Goal: Transaction & Acquisition: Purchase product/service

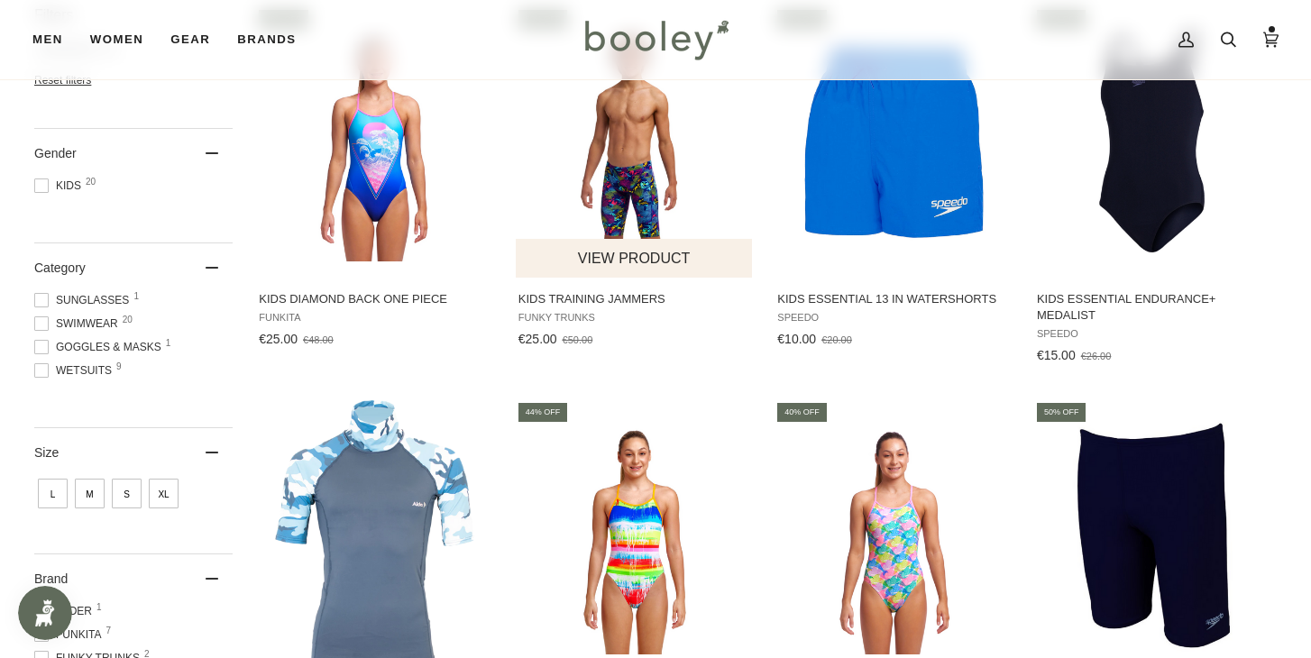
scroll to position [314, 0]
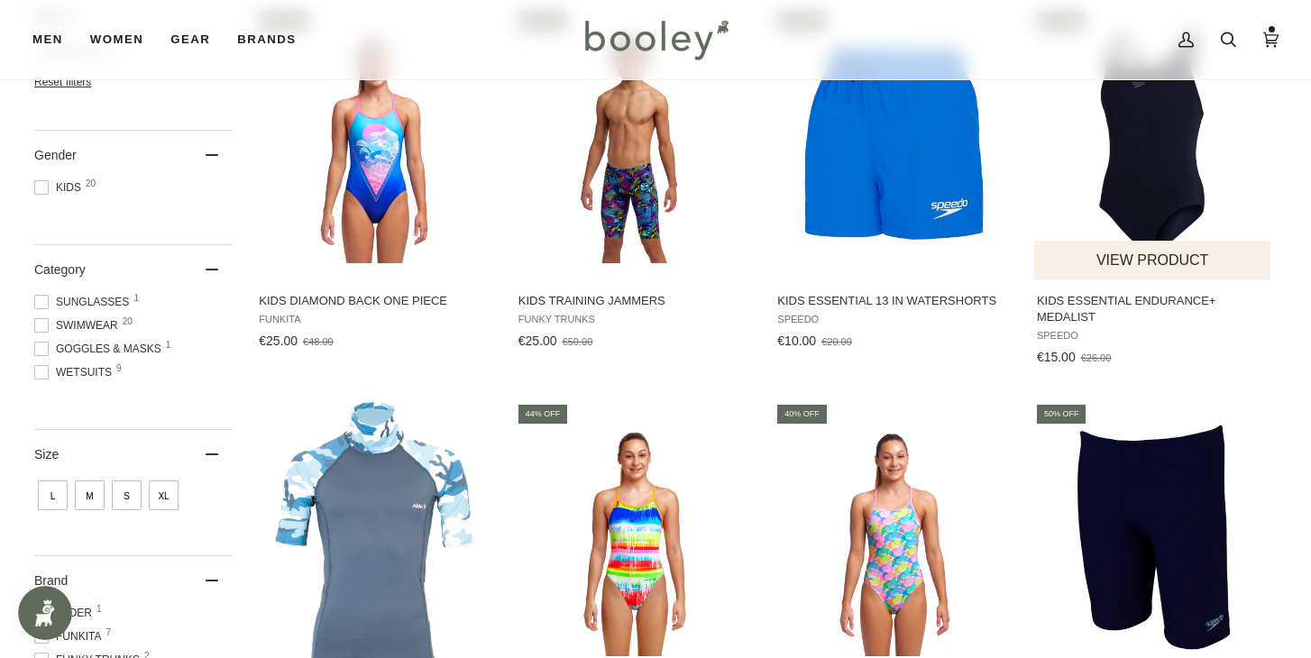
click at [1156, 173] on img "Kids Essential Endurance+ Medalist" at bounding box center [1153, 143] width 239 height 239
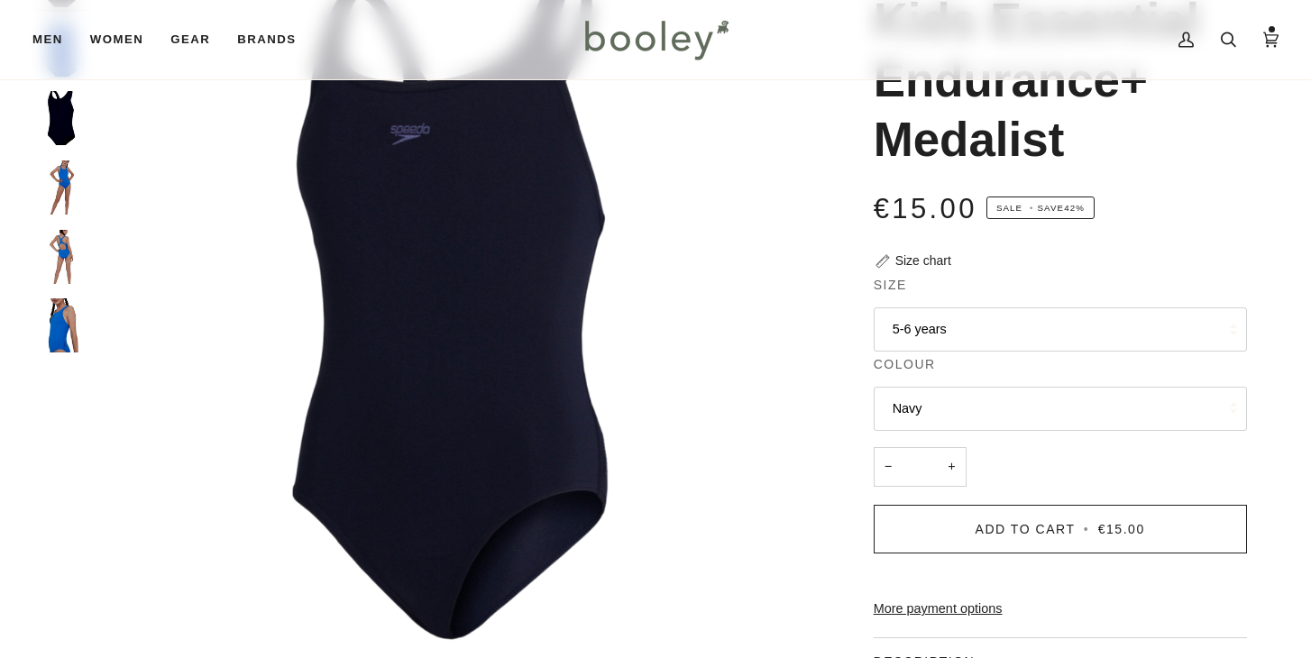
scroll to position [187, 0]
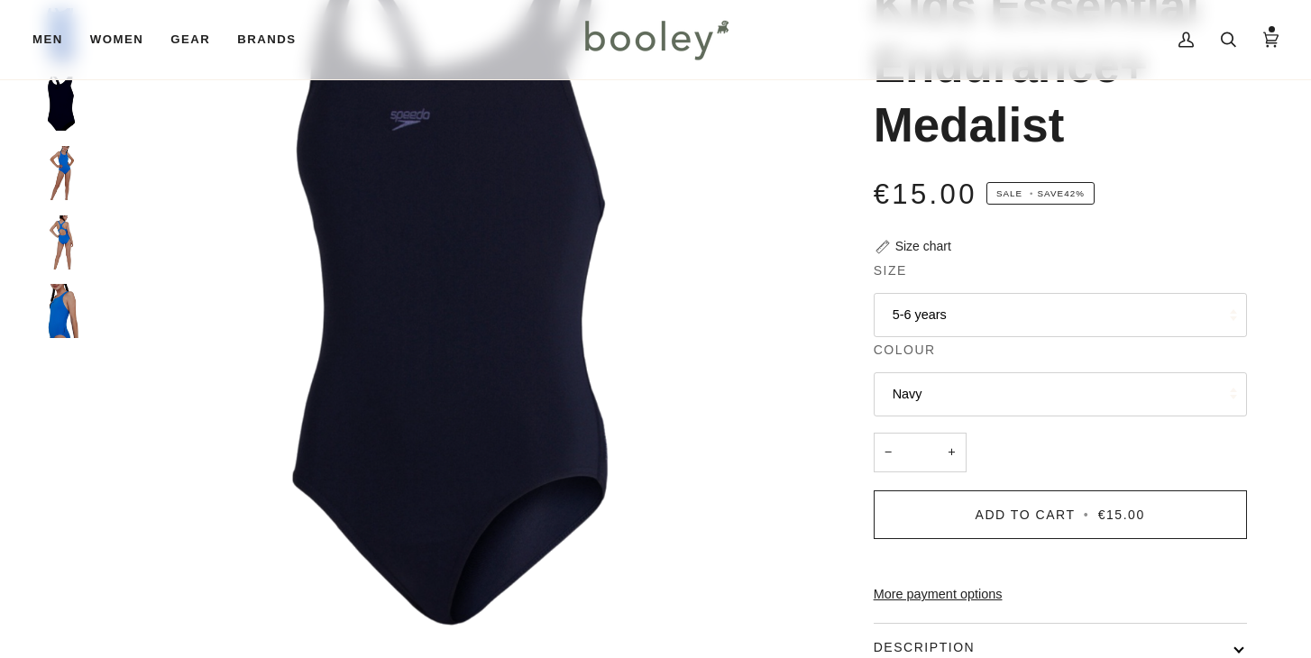
click at [1100, 319] on button "5-6 years" at bounding box center [1059, 315] width 373 height 44
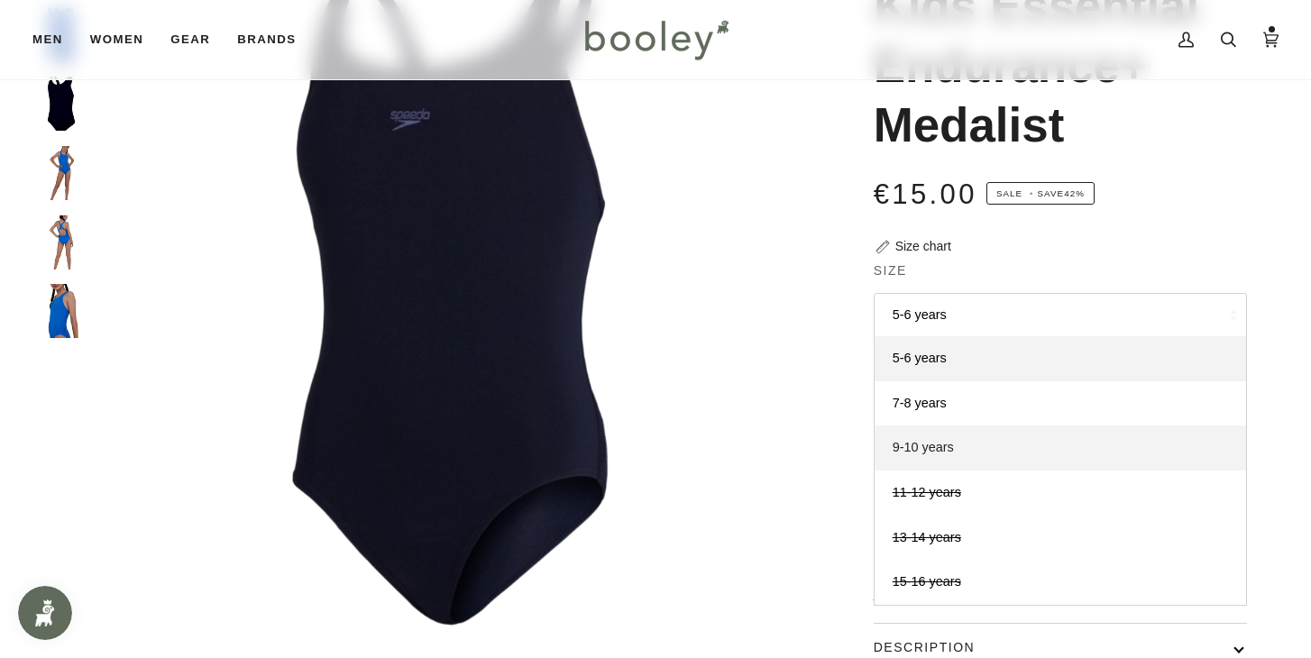
scroll to position [0, 0]
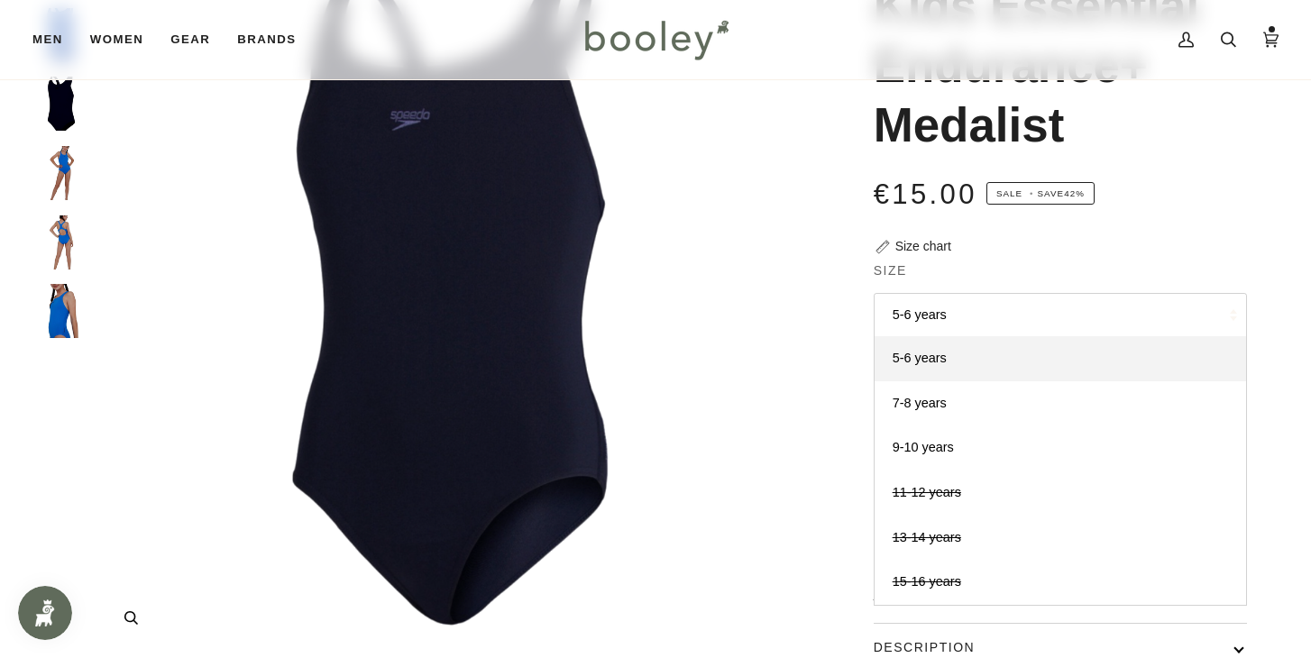
click at [763, 474] on img "Speedo Kids Essential Endurance+ Medalist Navy - Booley Galway" at bounding box center [453, 295] width 713 height 713
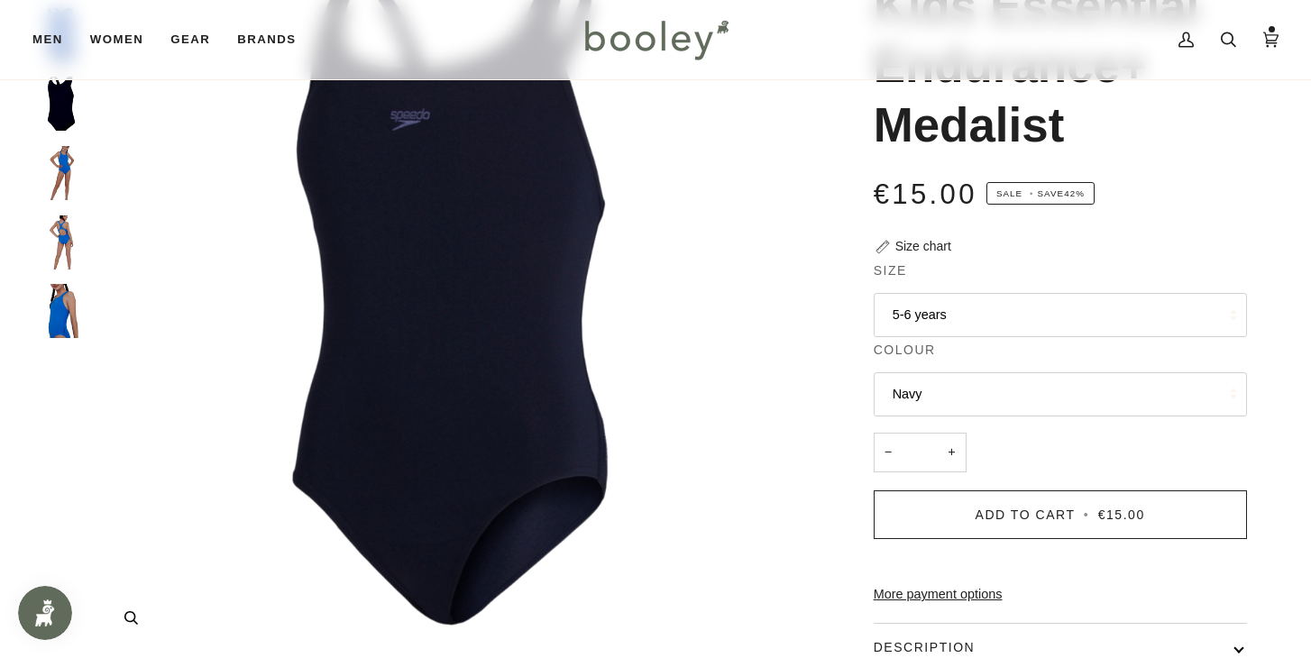
scroll to position [227, 0]
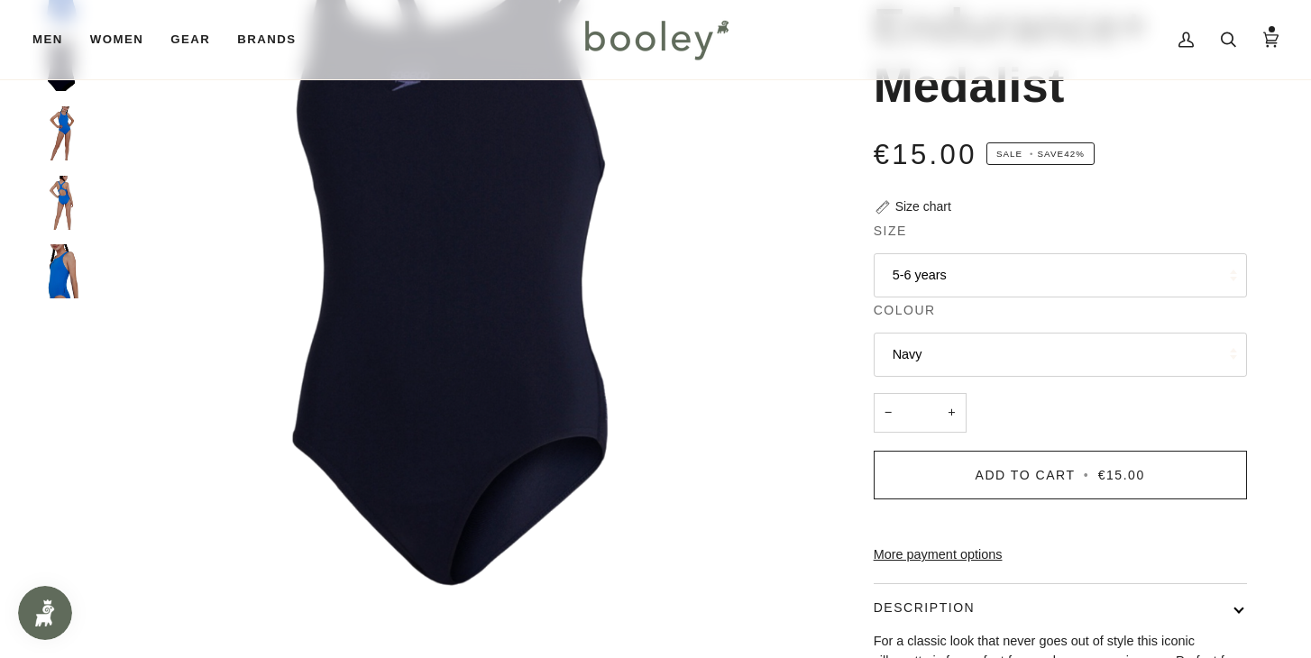
click at [922, 206] on div "Size chart" at bounding box center [923, 206] width 56 height 19
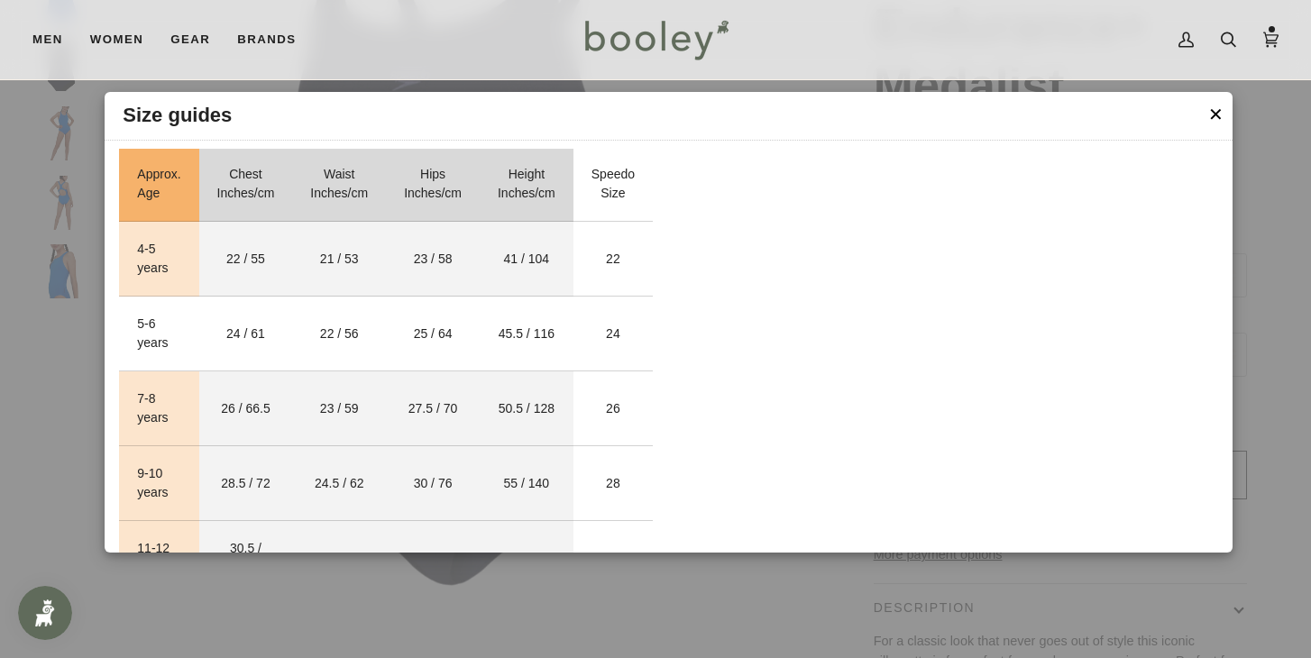
scroll to position [2434, 0]
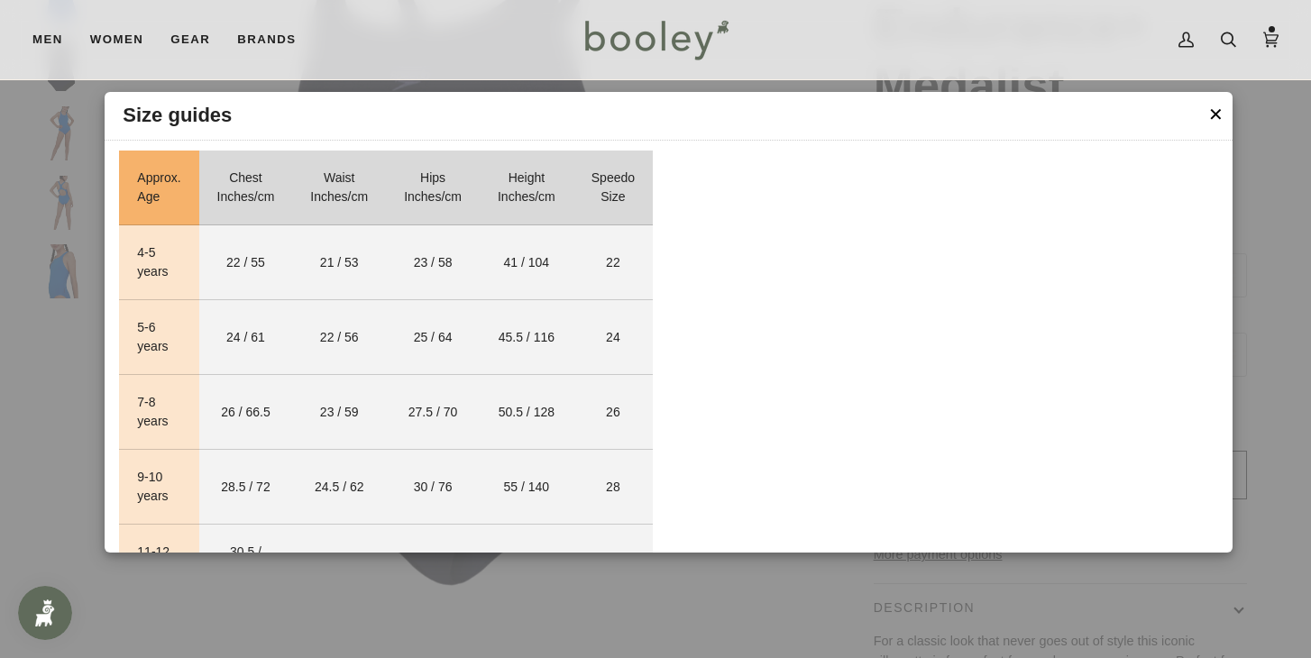
click at [1212, 117] on button "✕" at bounding box center [1215, 114] width 15 height 27
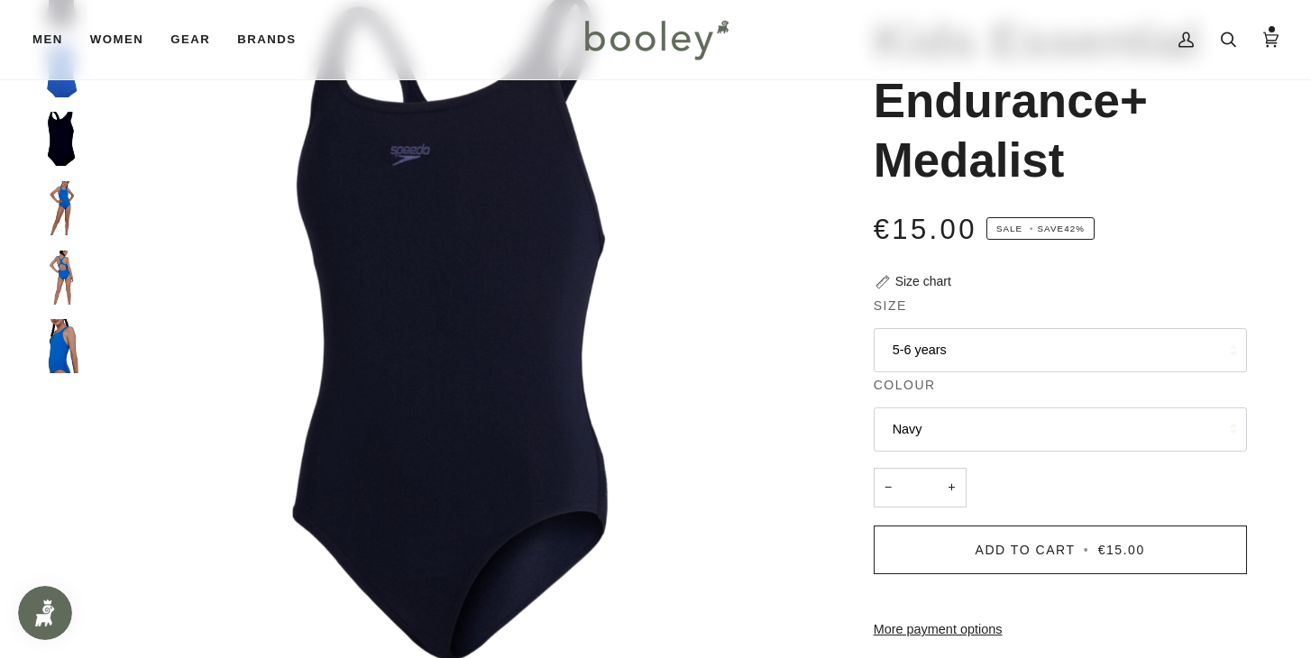
scroll to position [165, 0]
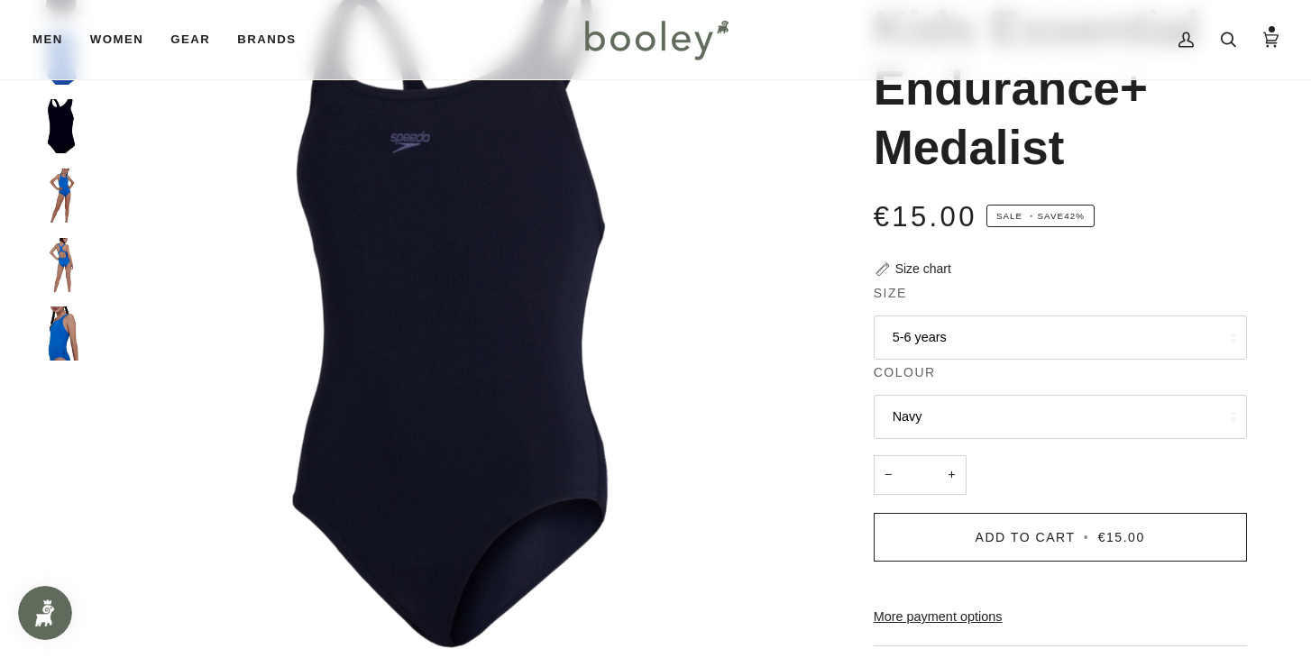
click at [1004, 331] on button "5-6 years" at bounding box center [1059, 337] width 373 height 44
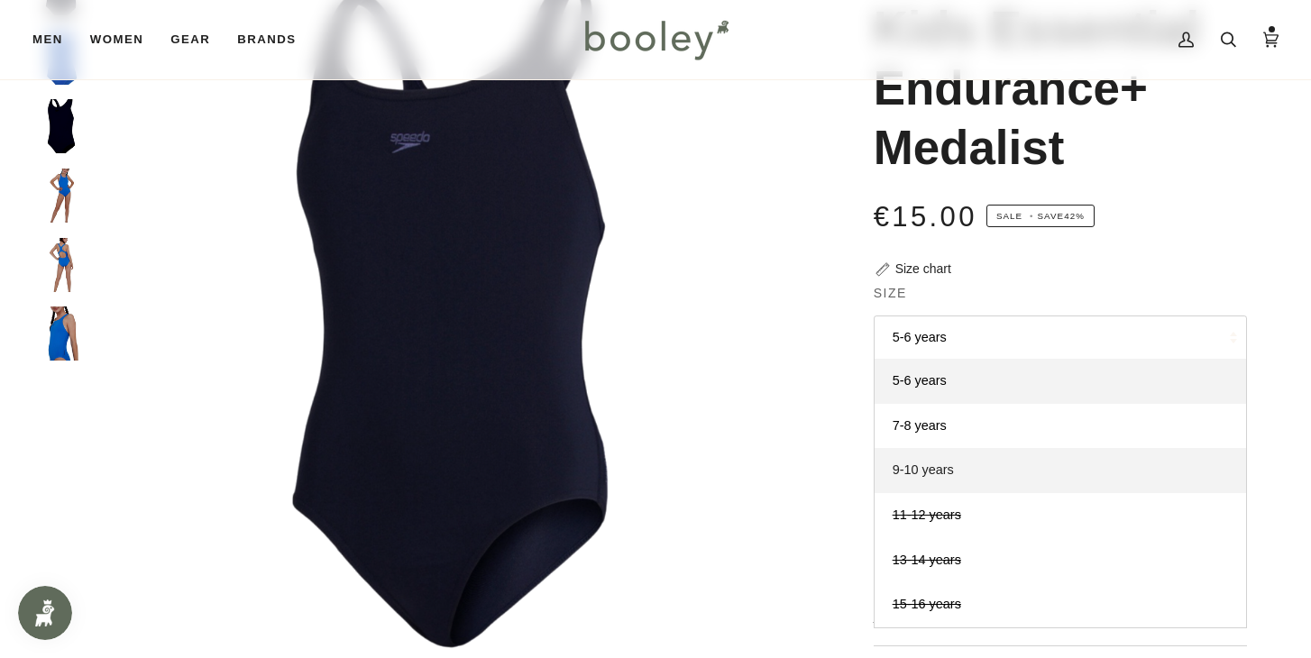
click at [984, 482] on link "9-10 years" at bounding box center [1059, 470] width 371 height 45
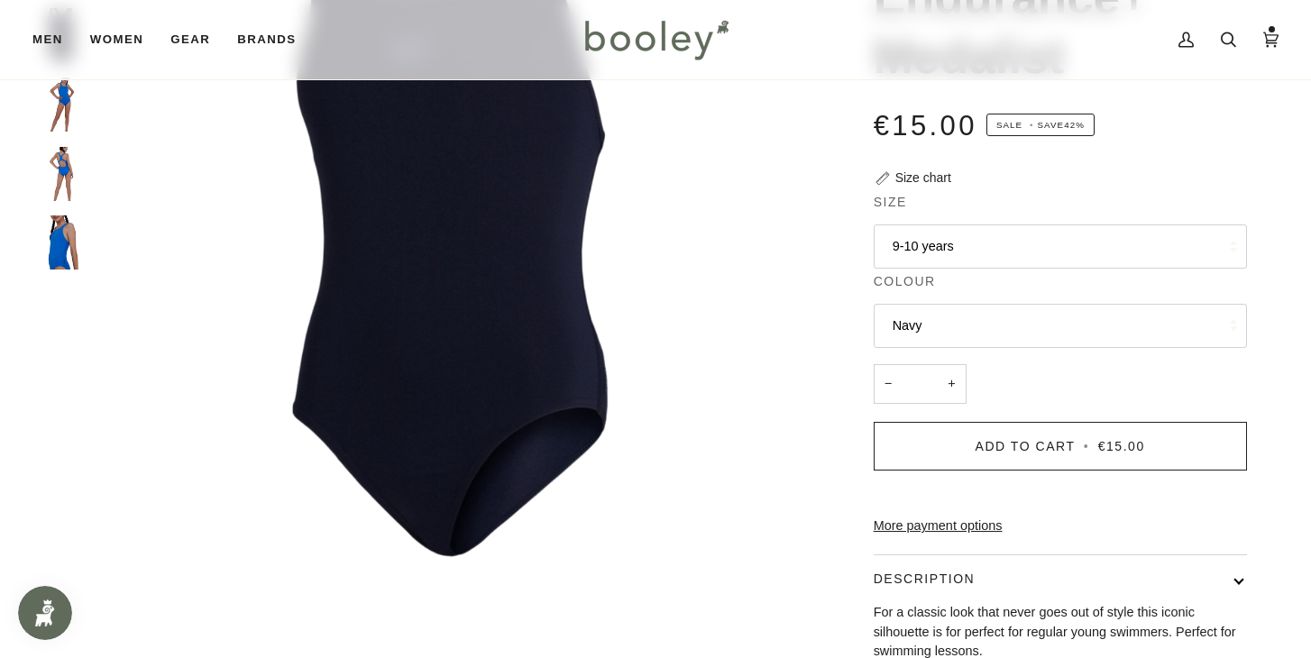
scroll to position [255, 0]
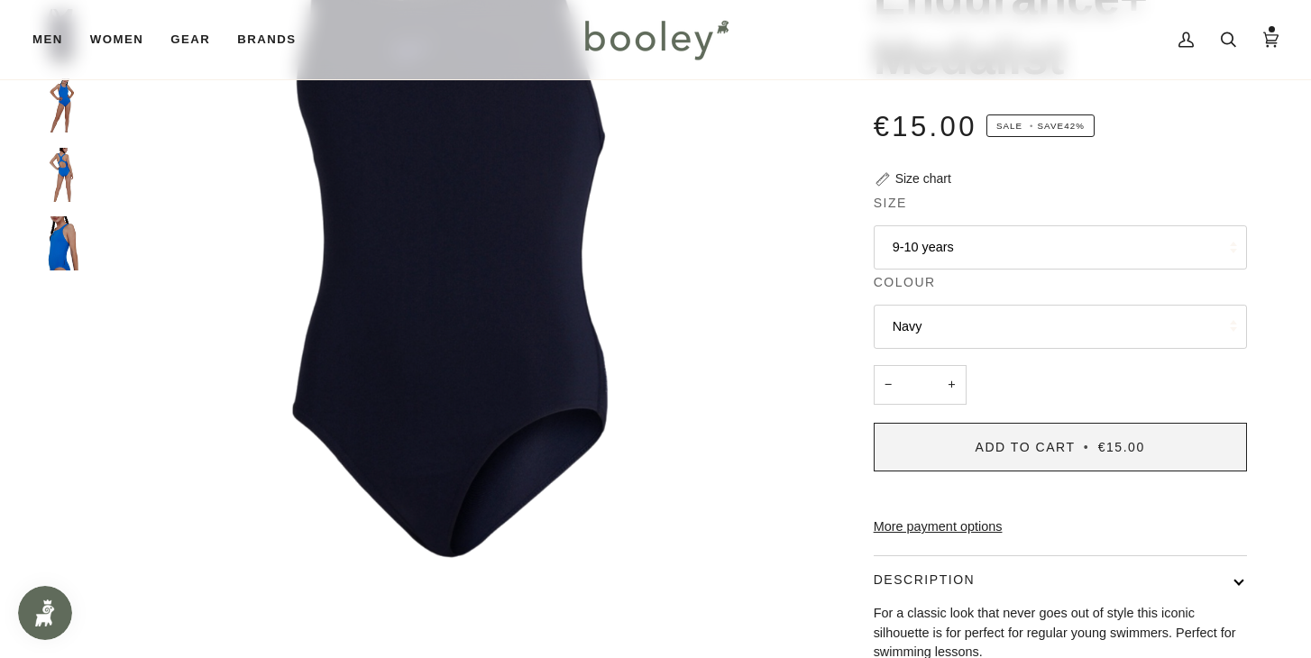
click at [1013, 445] on span "Add to Cart" at bounding box center [1025, 447] width 100 height 14
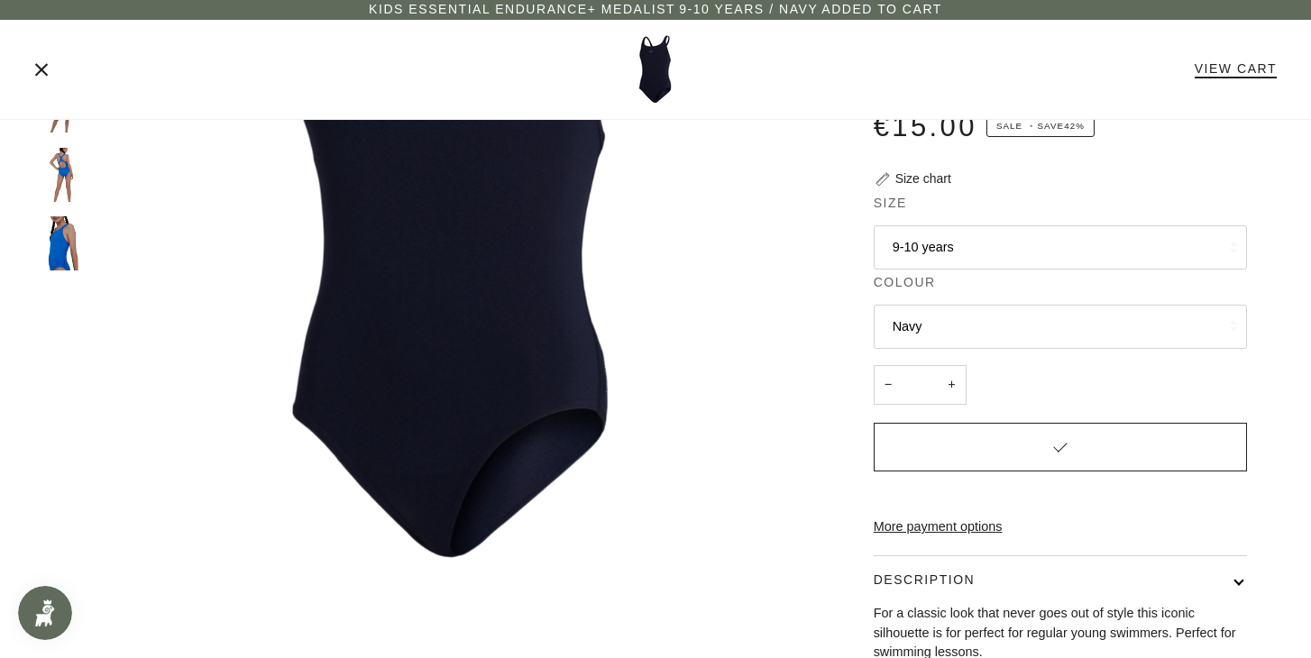
click at [1207, 69] on link "View Cart" at bounding box center [1235, 68] width 82 height 14
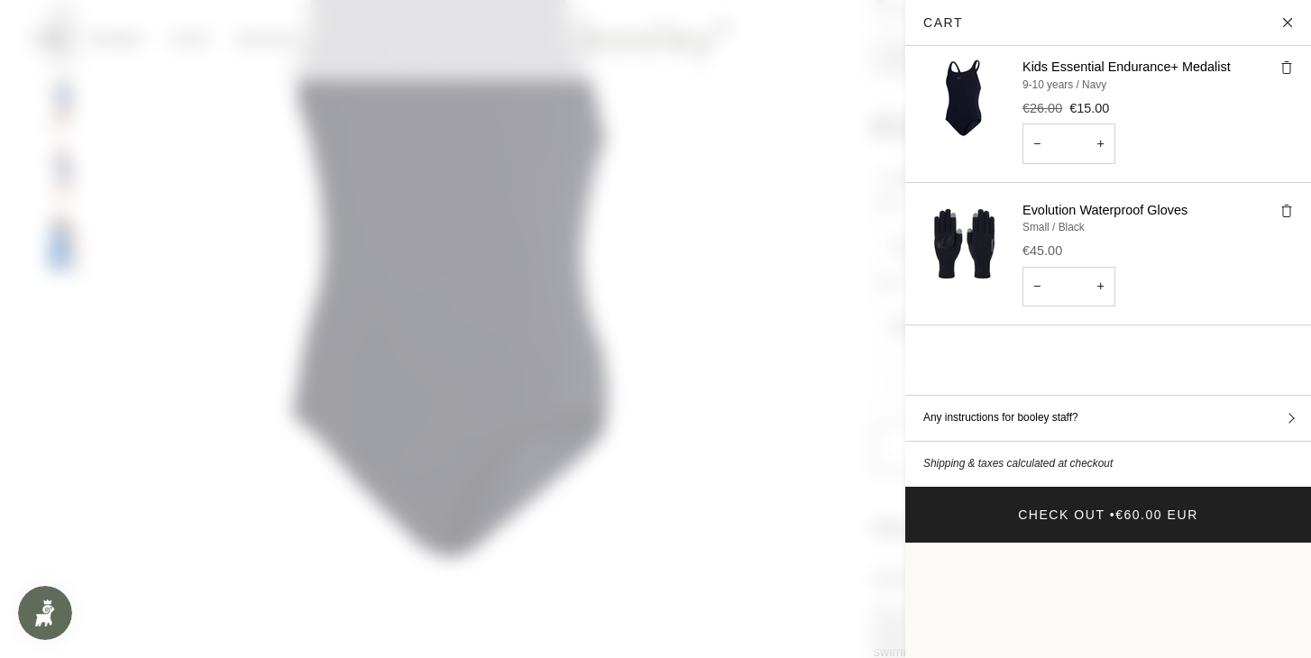
scroll to position [62, 0]
click at [973, 231] on img "Cart" at bounding box center [963, 241] width 81 height 81
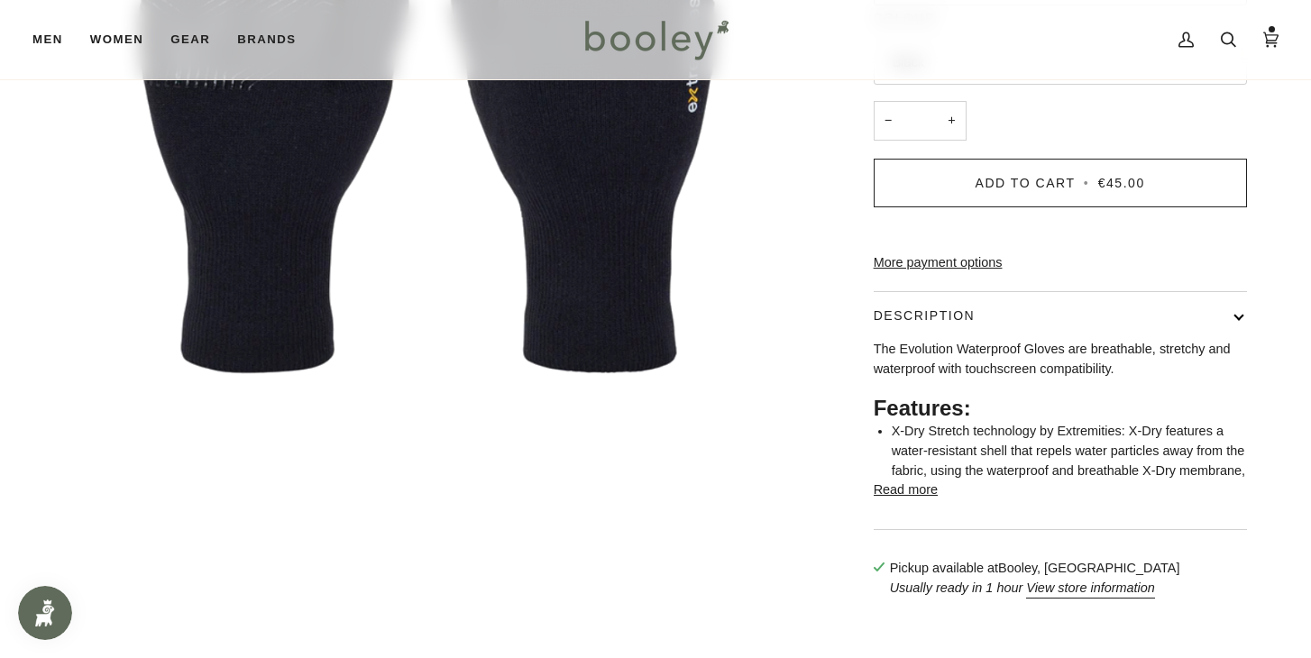
scroll to position [512, 0]
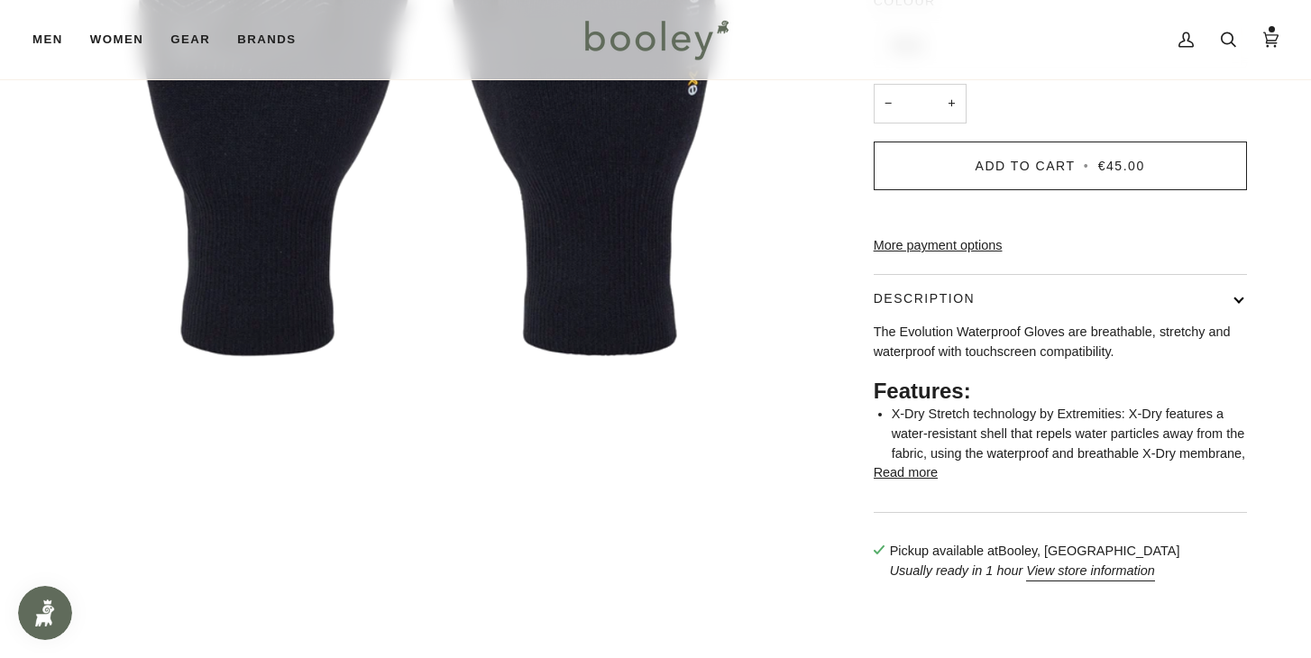
click at [912, 483] on button "Read more" at bounding box center [905, 473] width 64 height 20
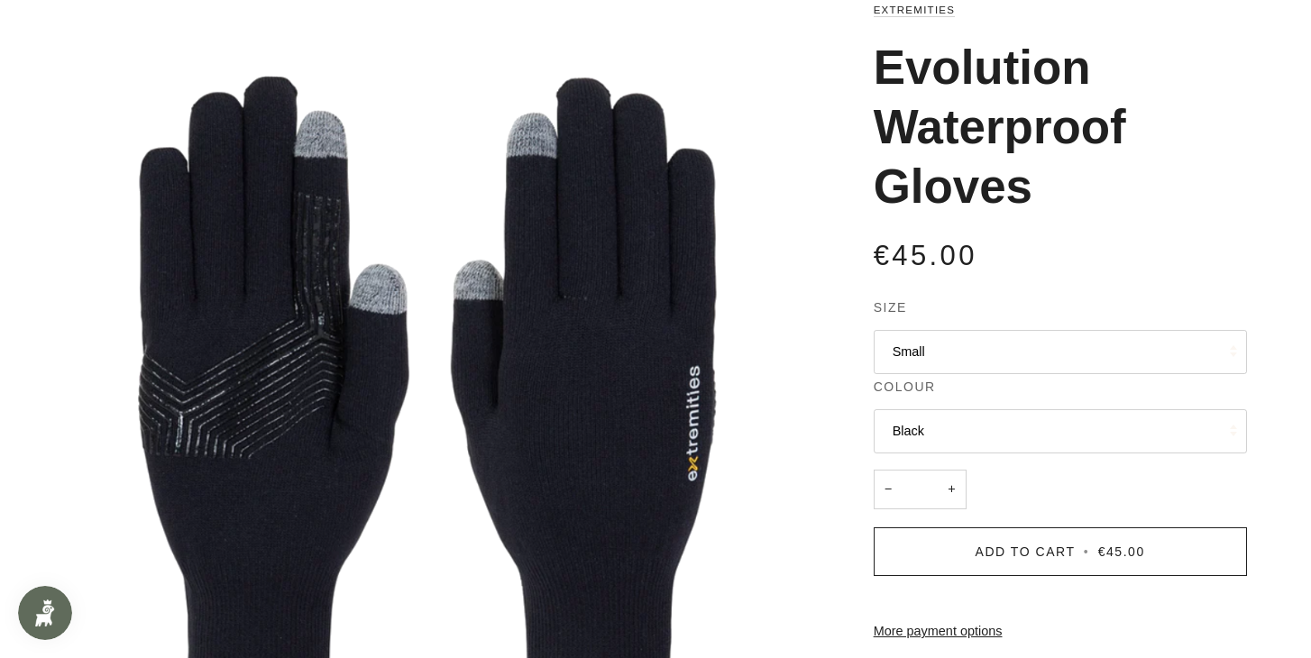
scroll to position [0, 0]
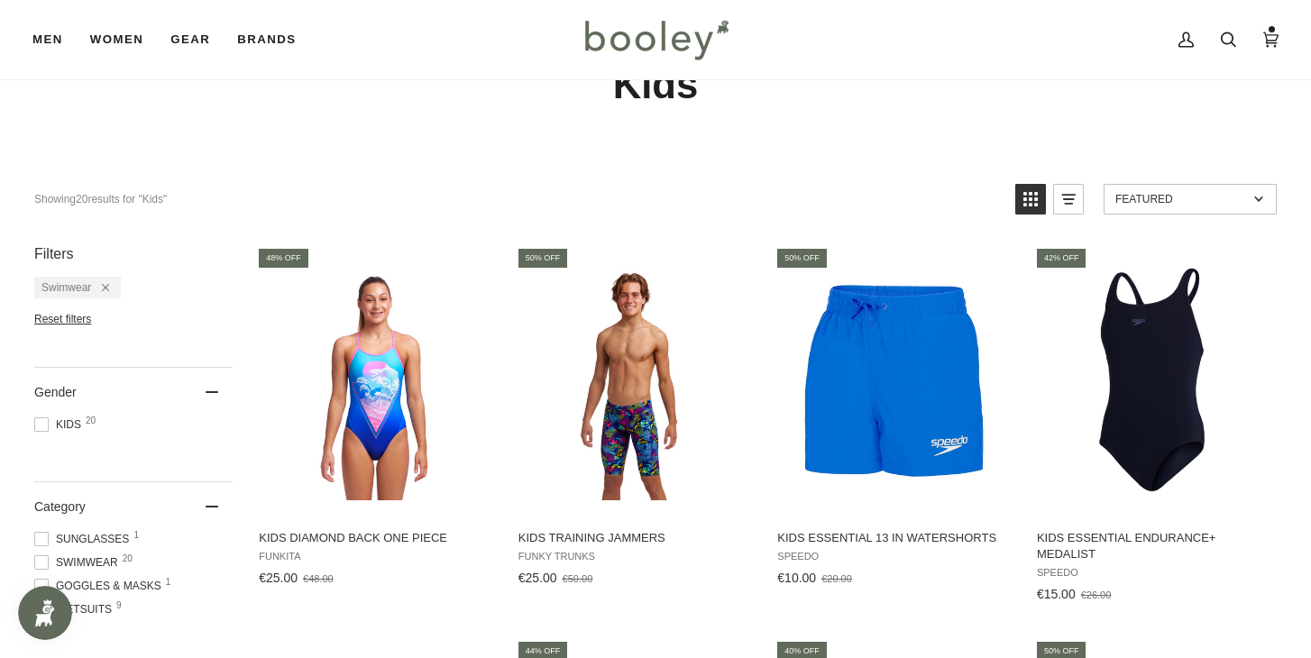
scroll to position [62, 0]
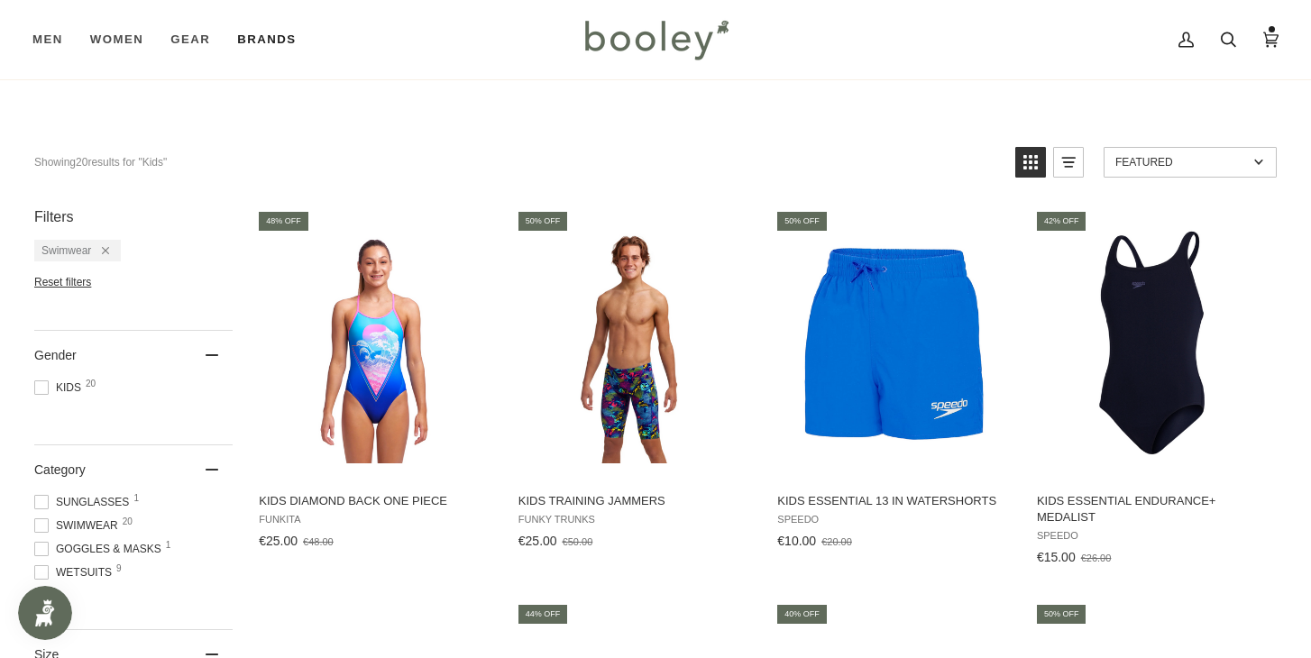
scroll to position [116, 0]
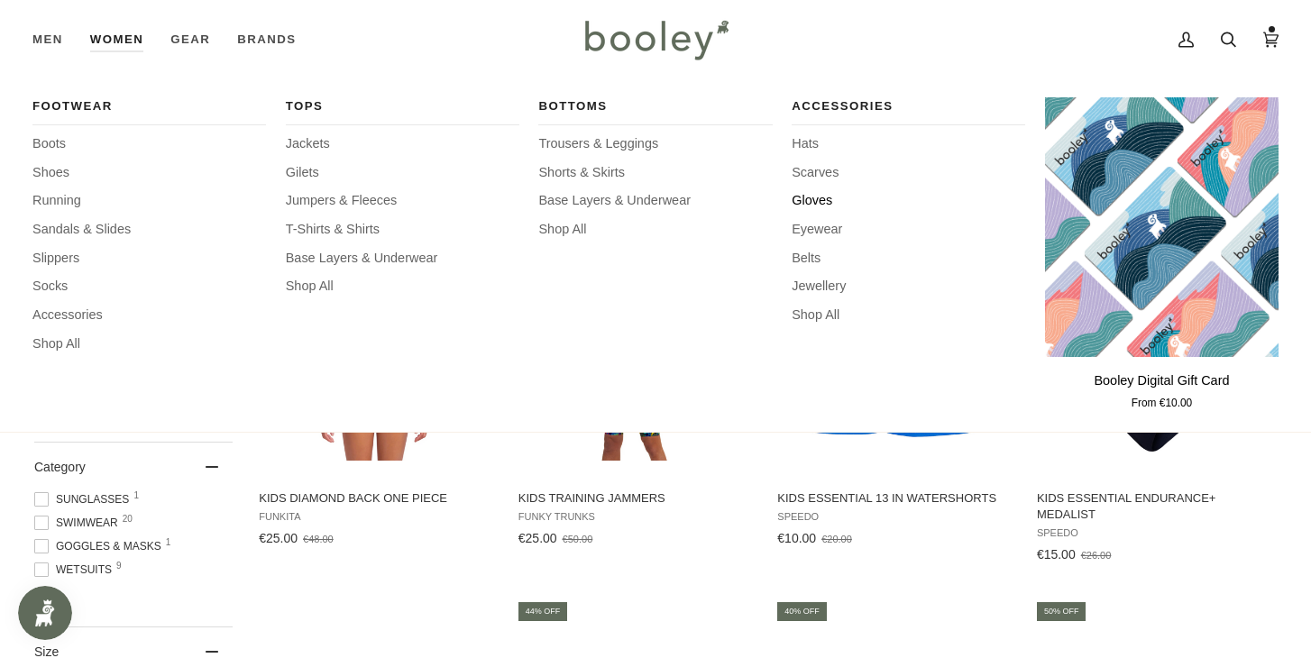
click at [808, 203] on span "Gloves" at bounding box center [907, 201] width 233 height 20
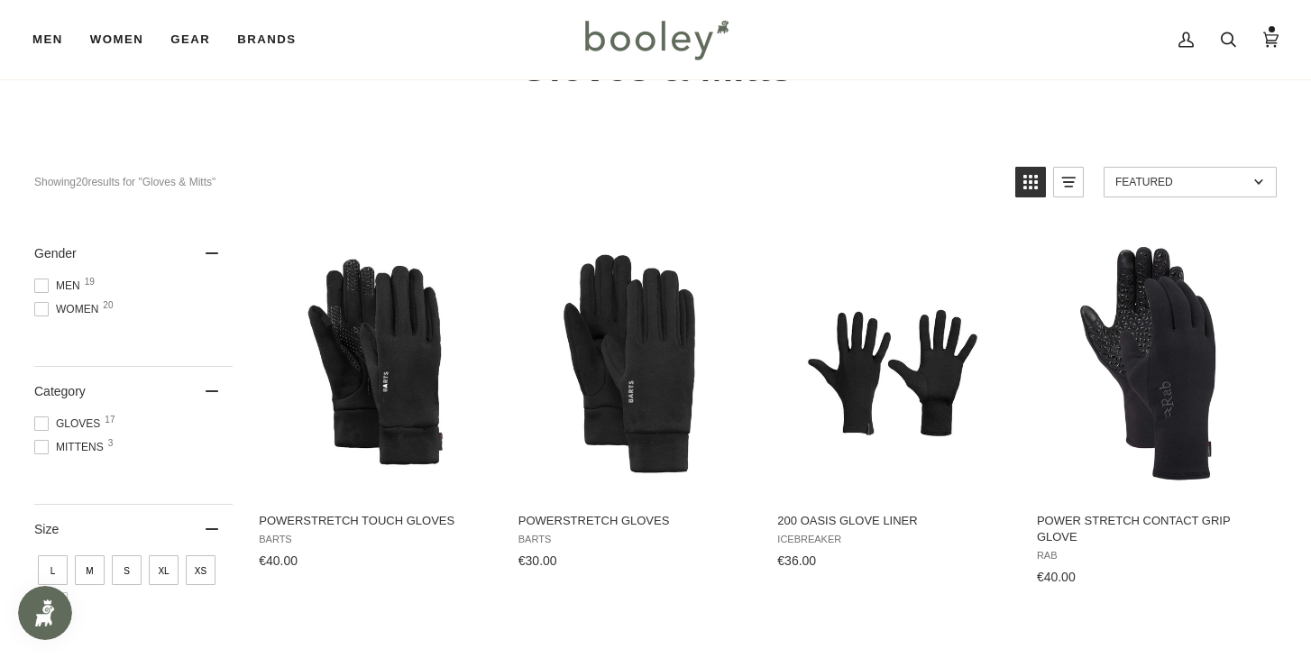
scroll to position [96, 0]
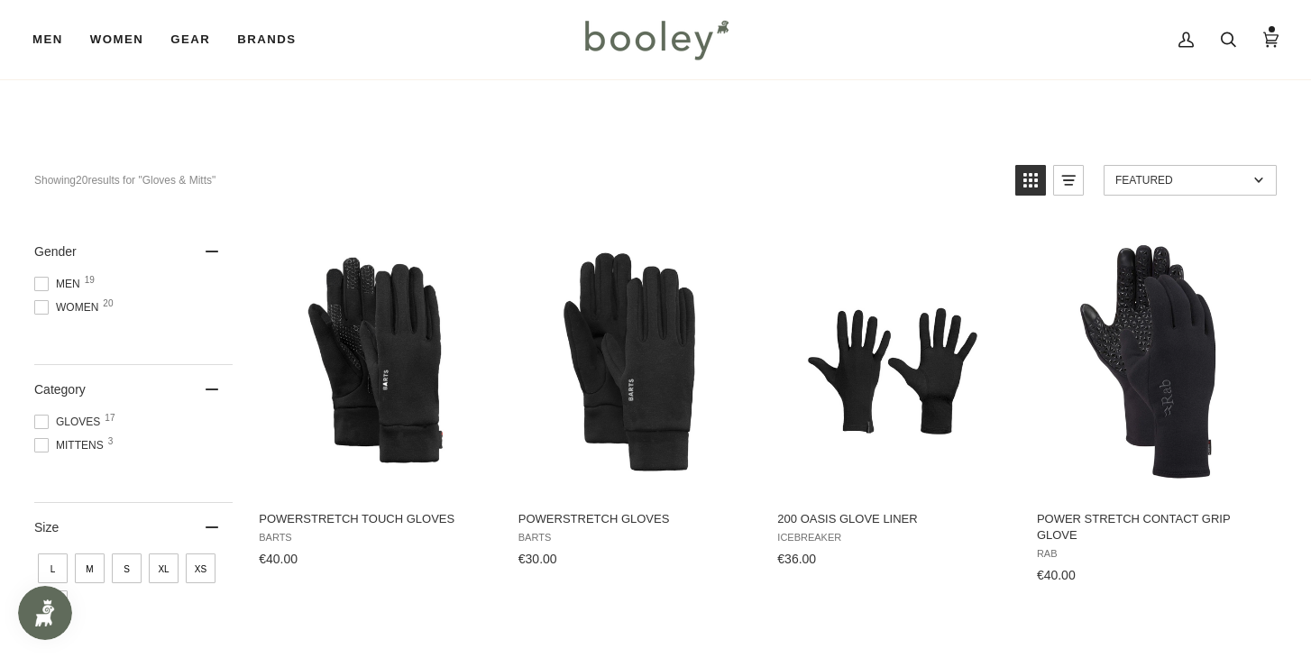
click at [41, 304] on span at bounding box center [41, 307] width 14 height 14
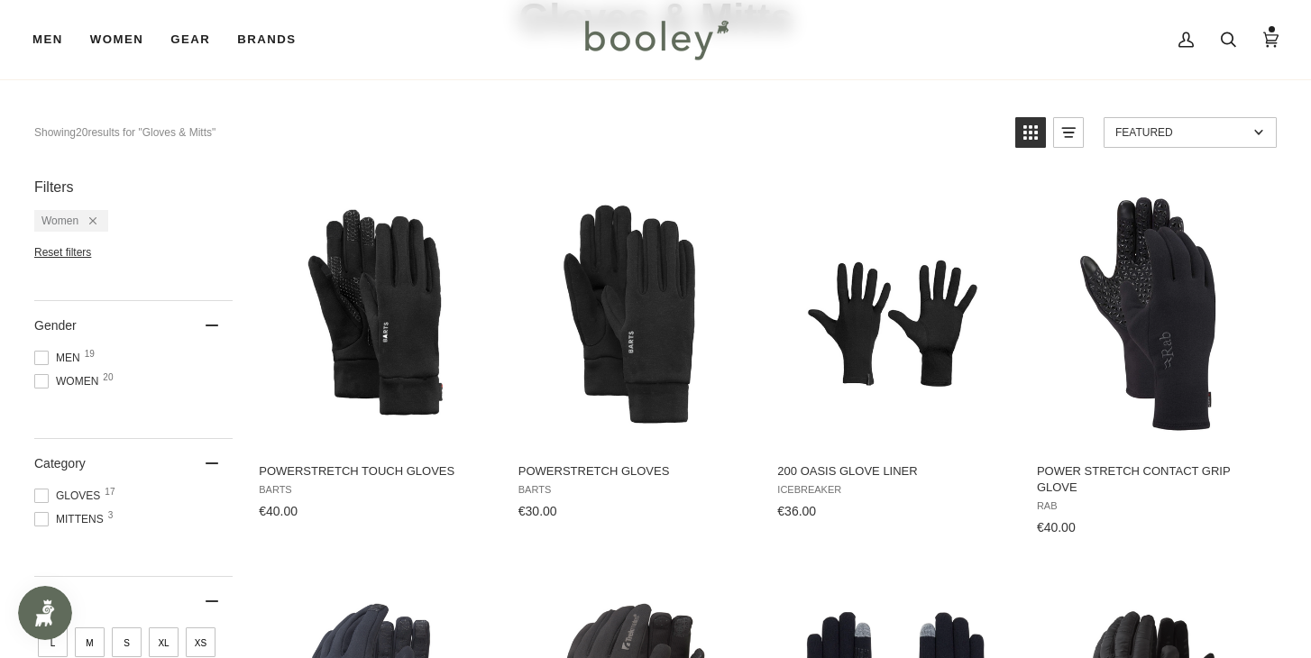
scroll to position [146, 0]
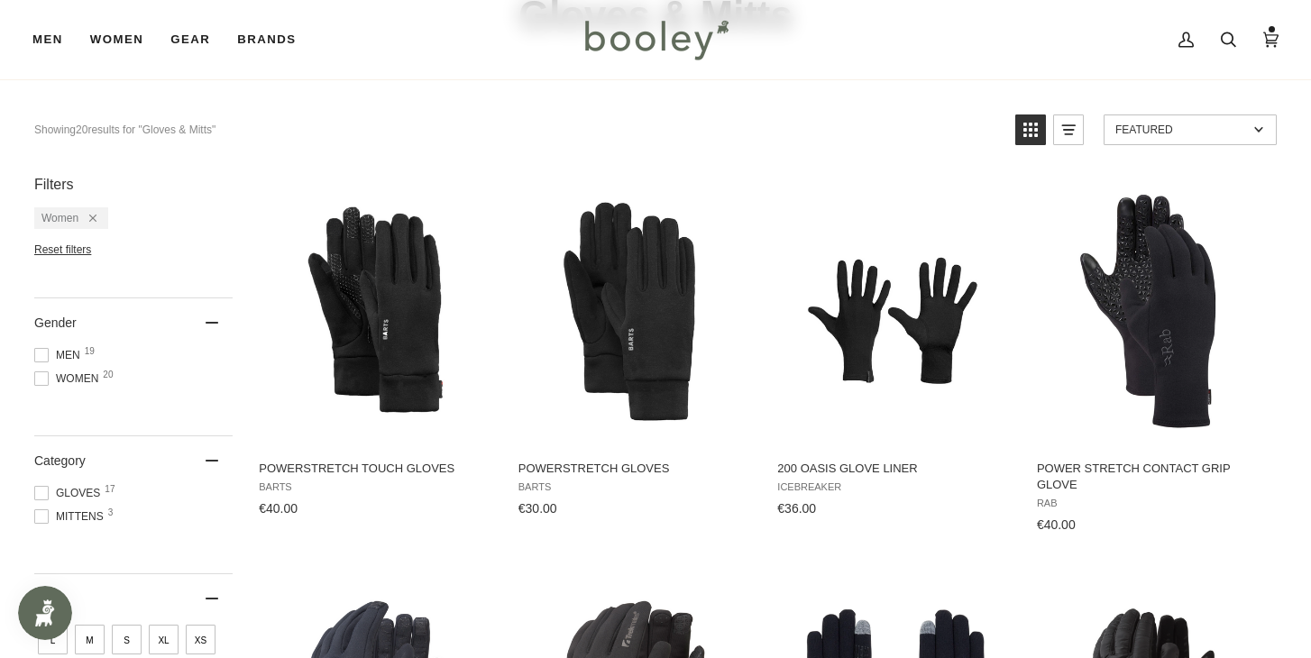
click at [39, 491] on span at bounding box center [41, 493] width 14 height 14
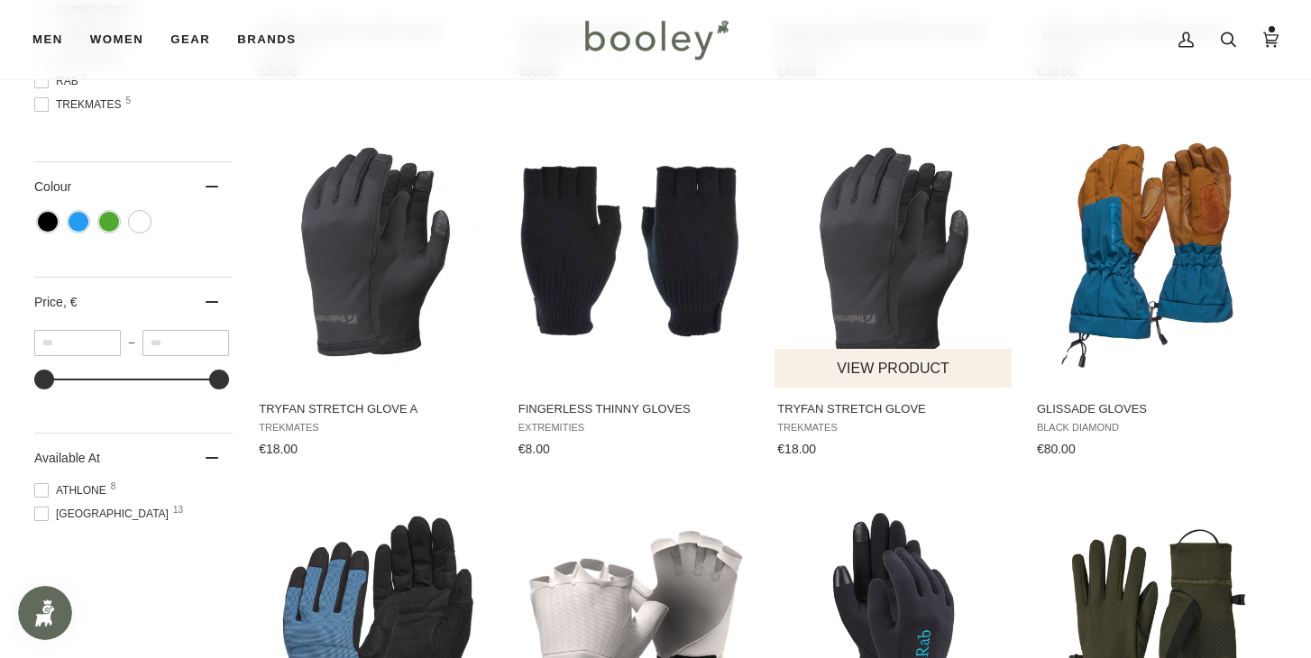
scroll to position [977, 0]
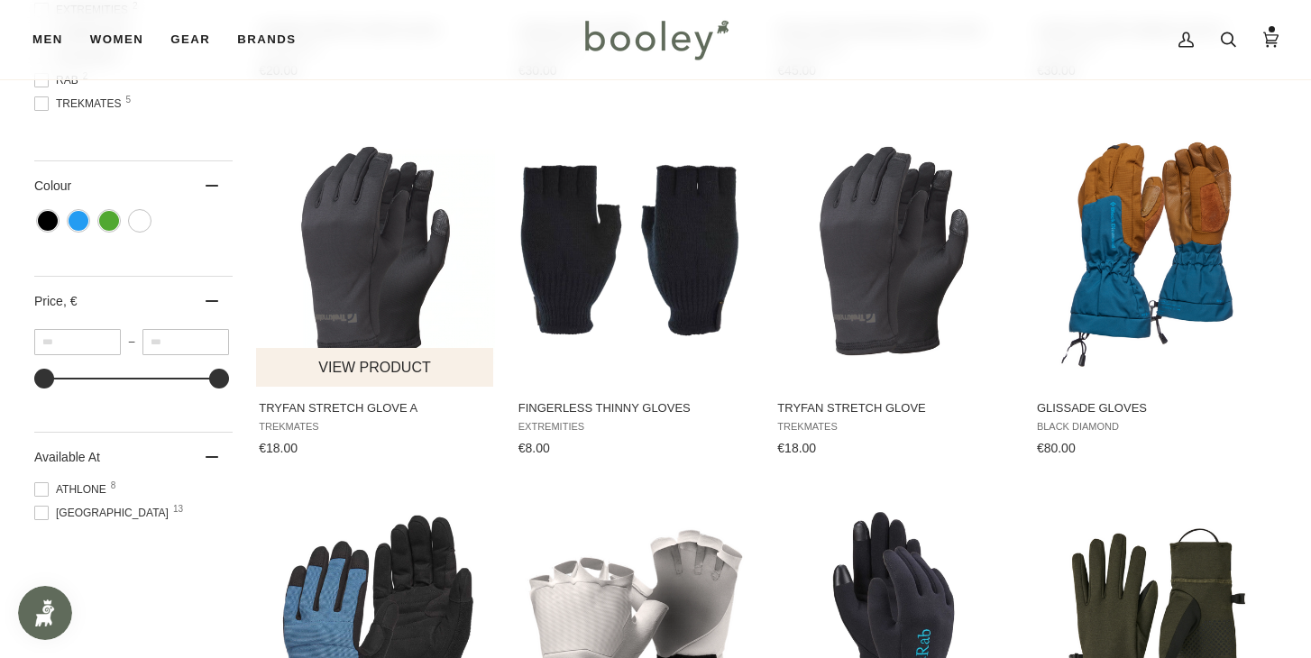
click at [405, 236] on img "Tryfan Stretch Glove A" at bounding box center [375, 251] width 239 height 239
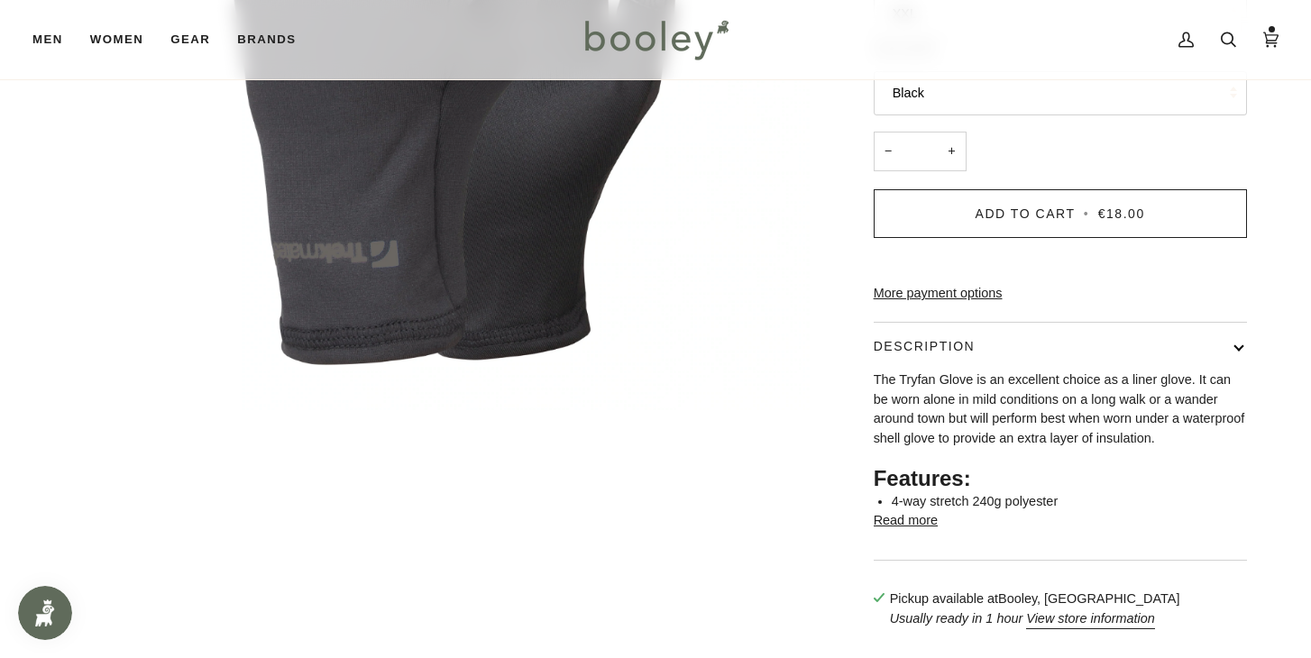
scroll to position [437, 0]
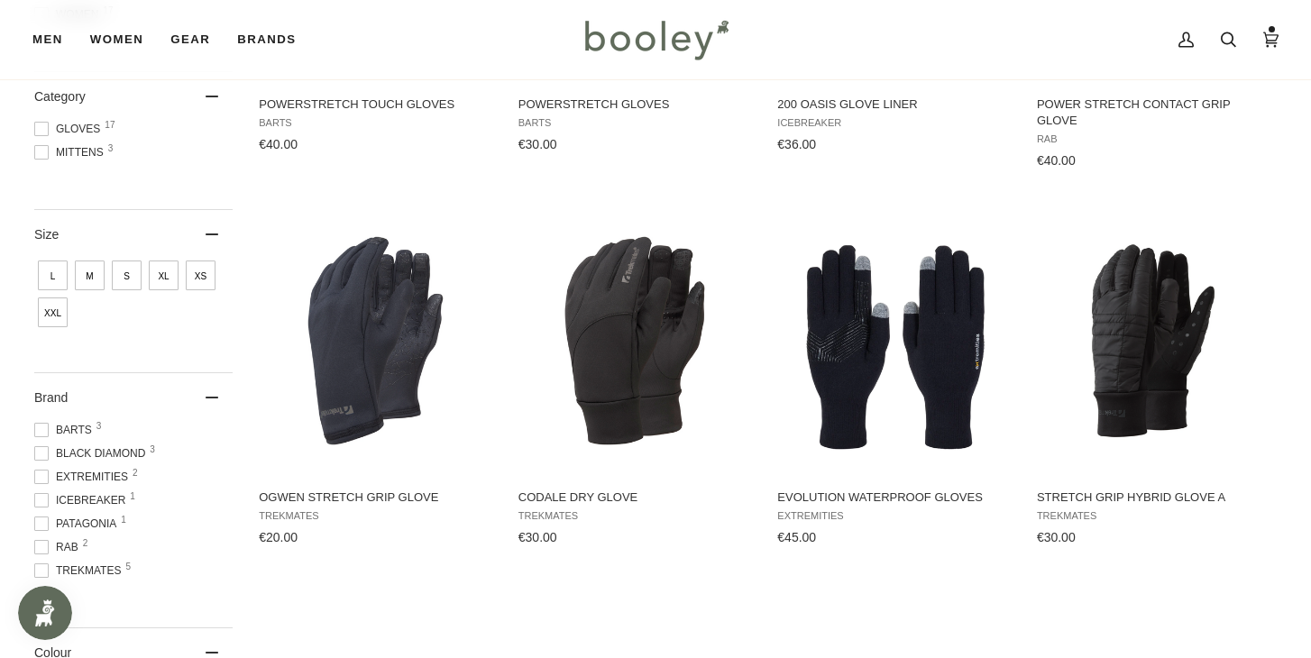
scroll to position [512, 0]
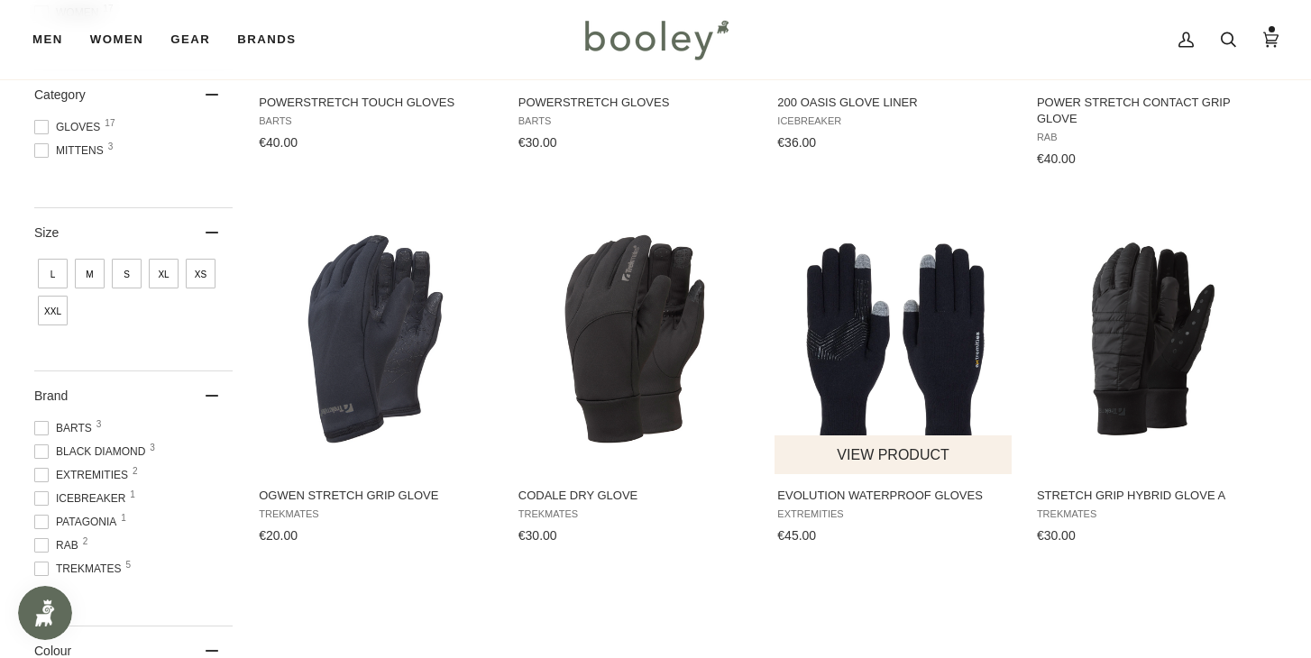
click at [829, 308] on img "Evolution Waterproof Gloves" at bounding box center [893, 339] width 239 height 239
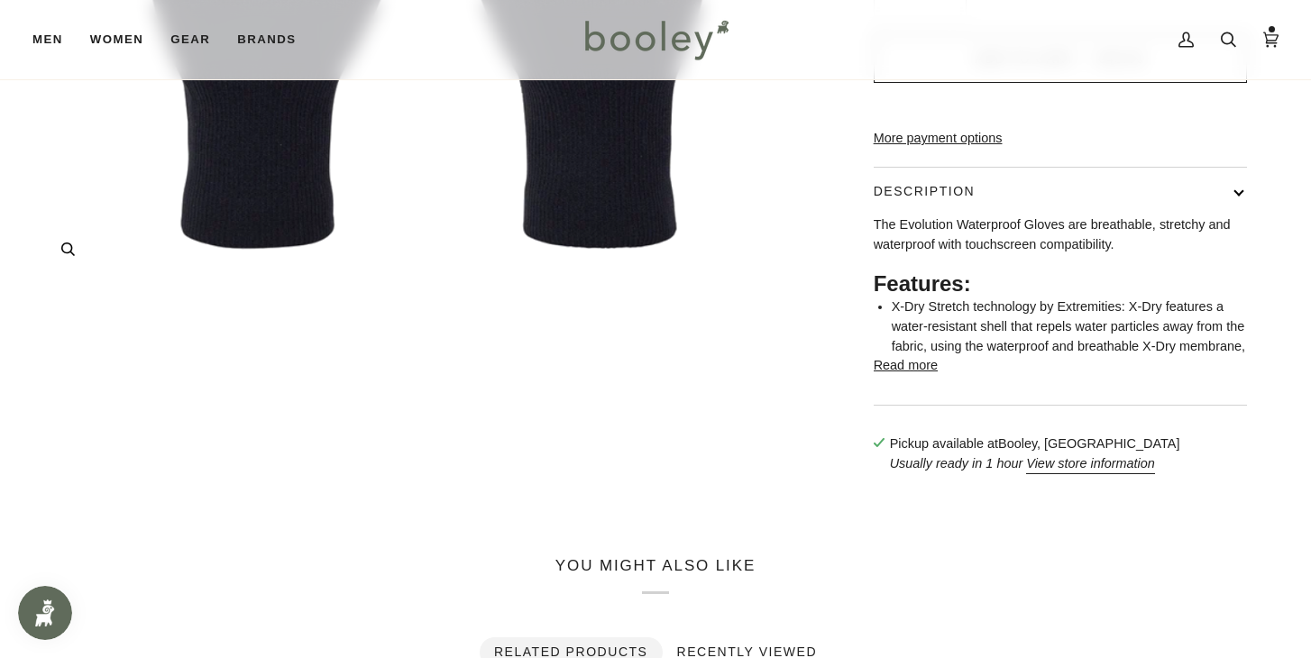
scroll to position [626, 0]
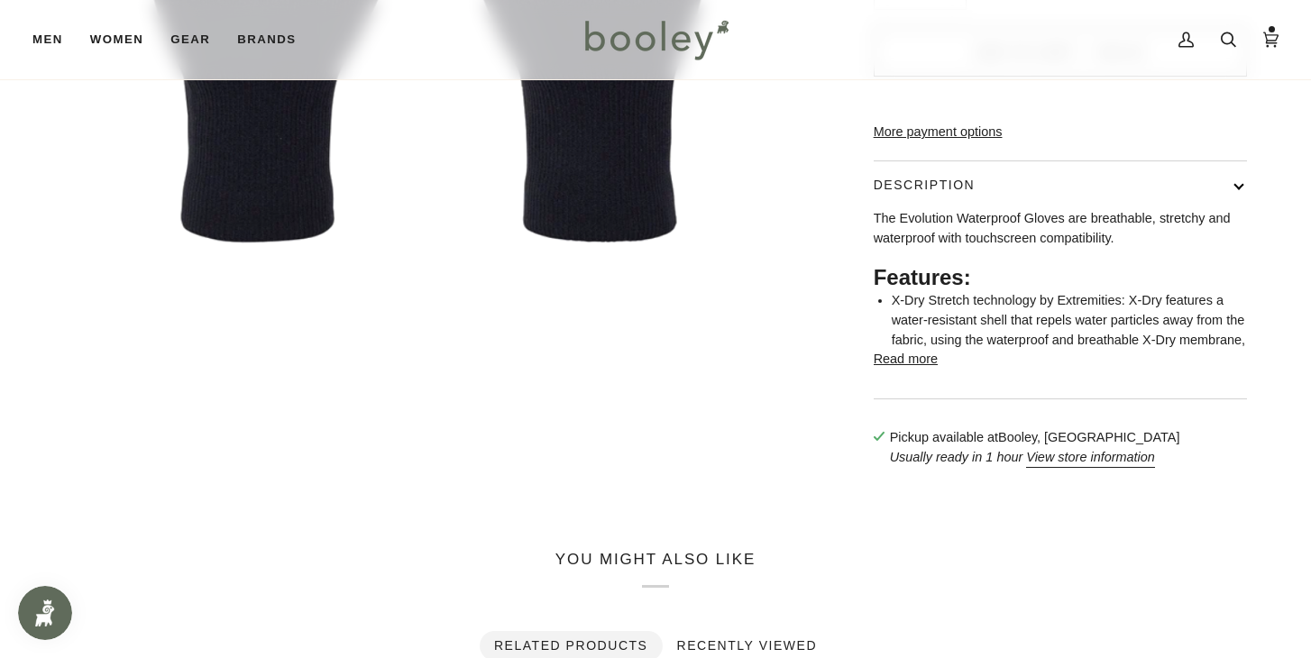
click at [896, 370] on button "Read more" at bounding box center [905, 360] width 64 height 20
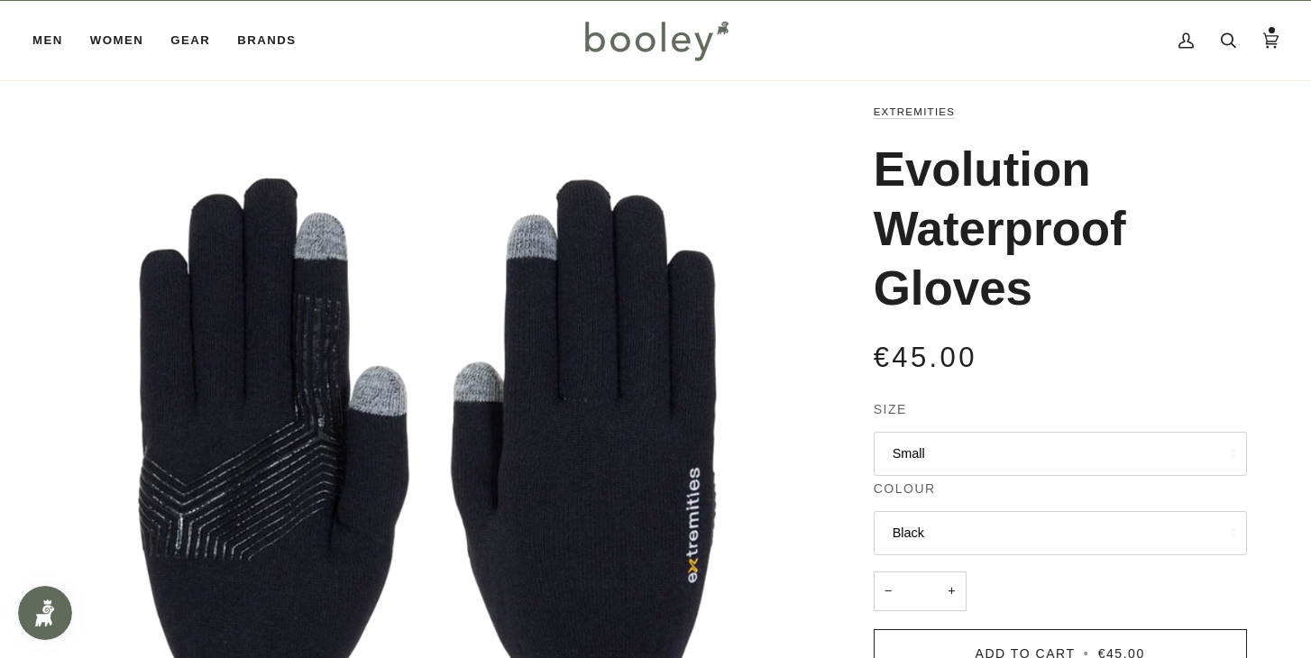
scroll to position [0, 0]
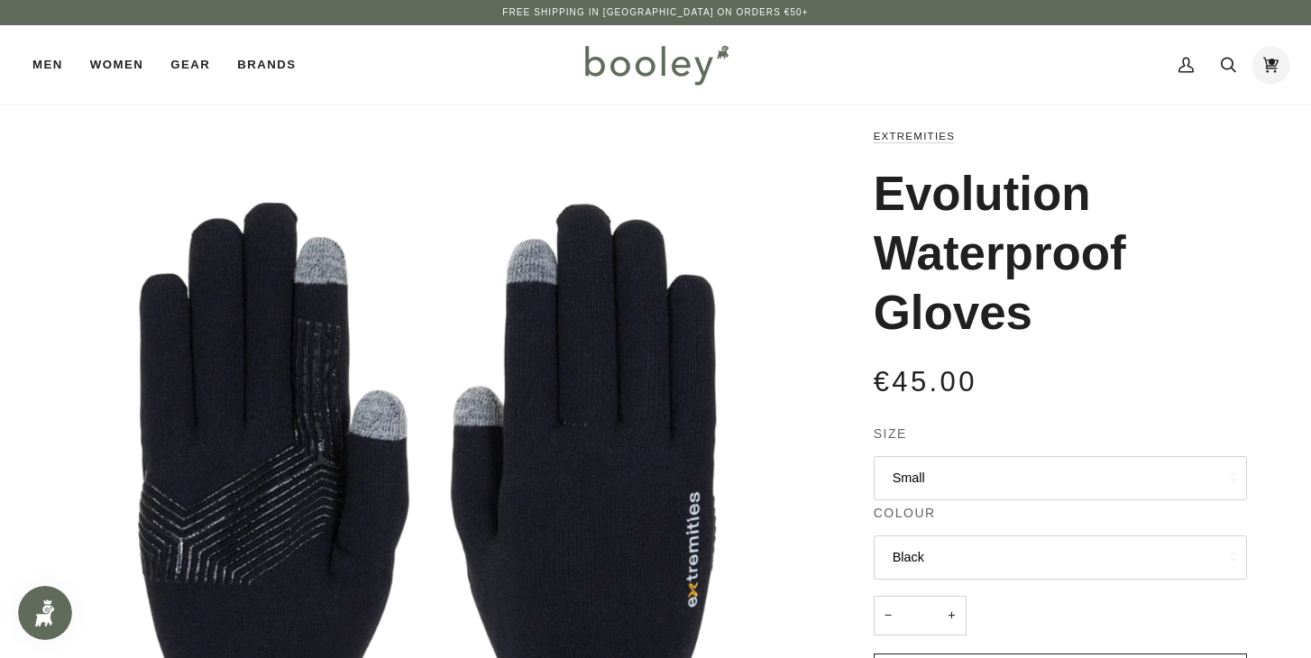
click at [1281, 64] on link "Cart €60.00 (2)" at bounding box center [1270, 64] width 42 height 79
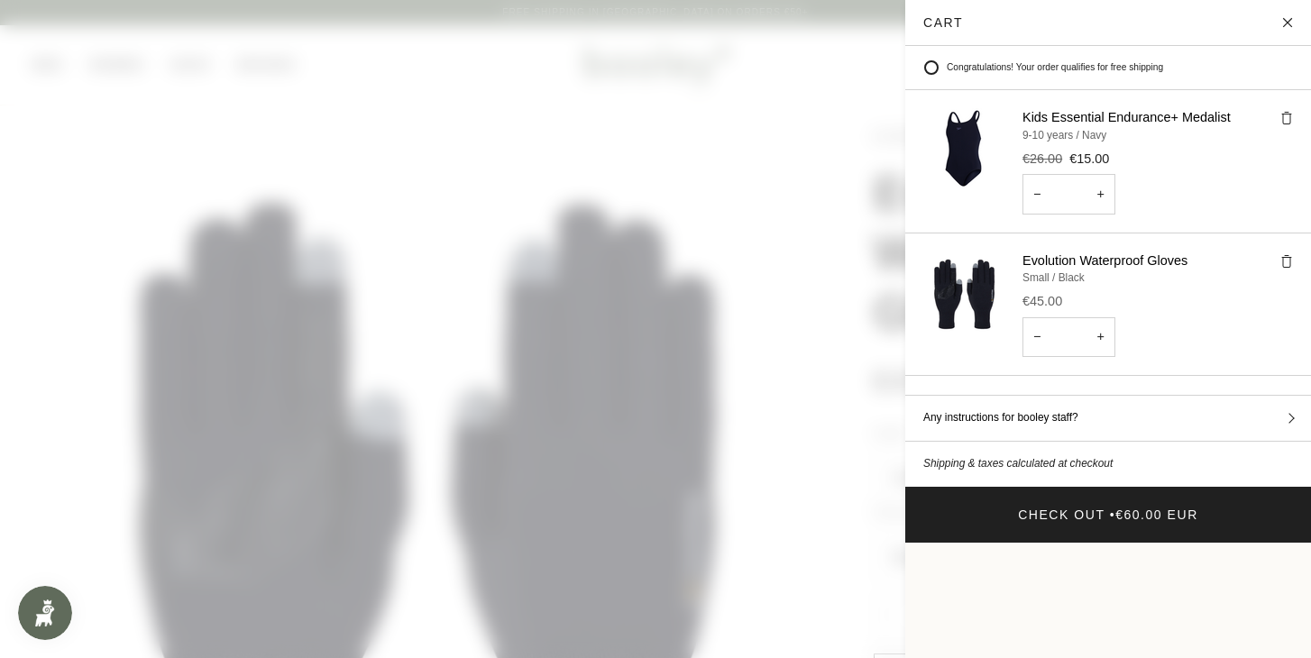
click at [969, 167] on img "Cart" at bounding box center [963, 148] width 81 height 81
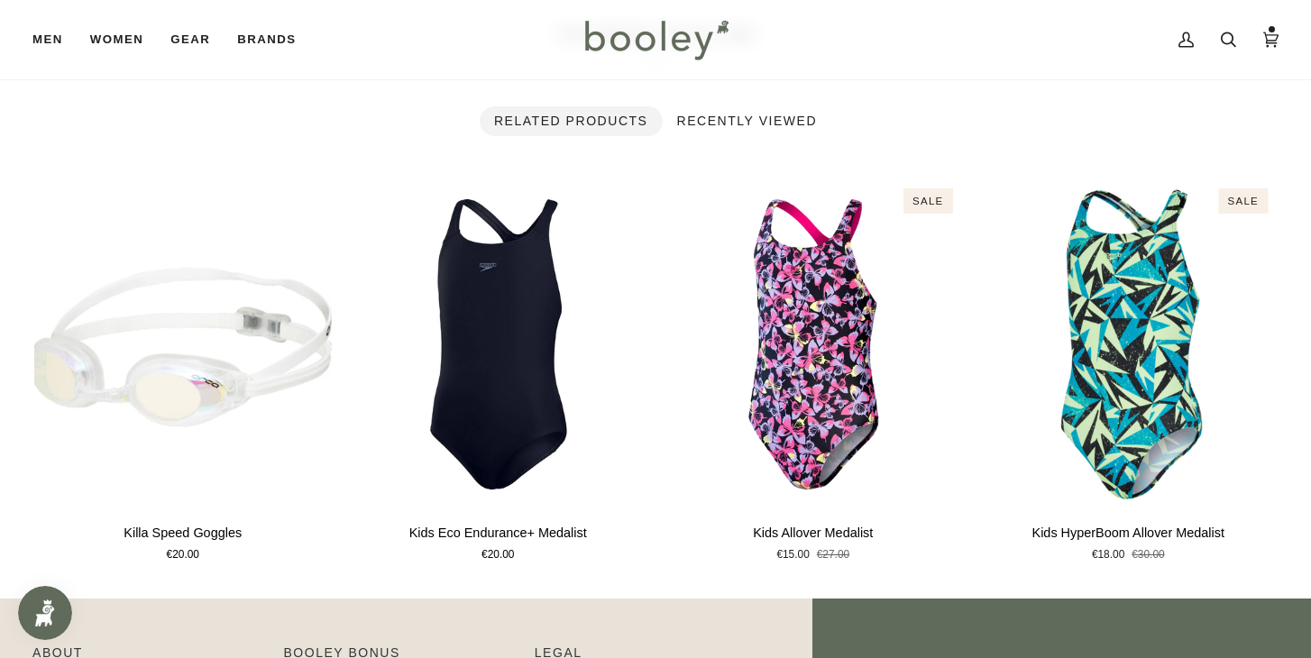
scroll to position [1183, 0]
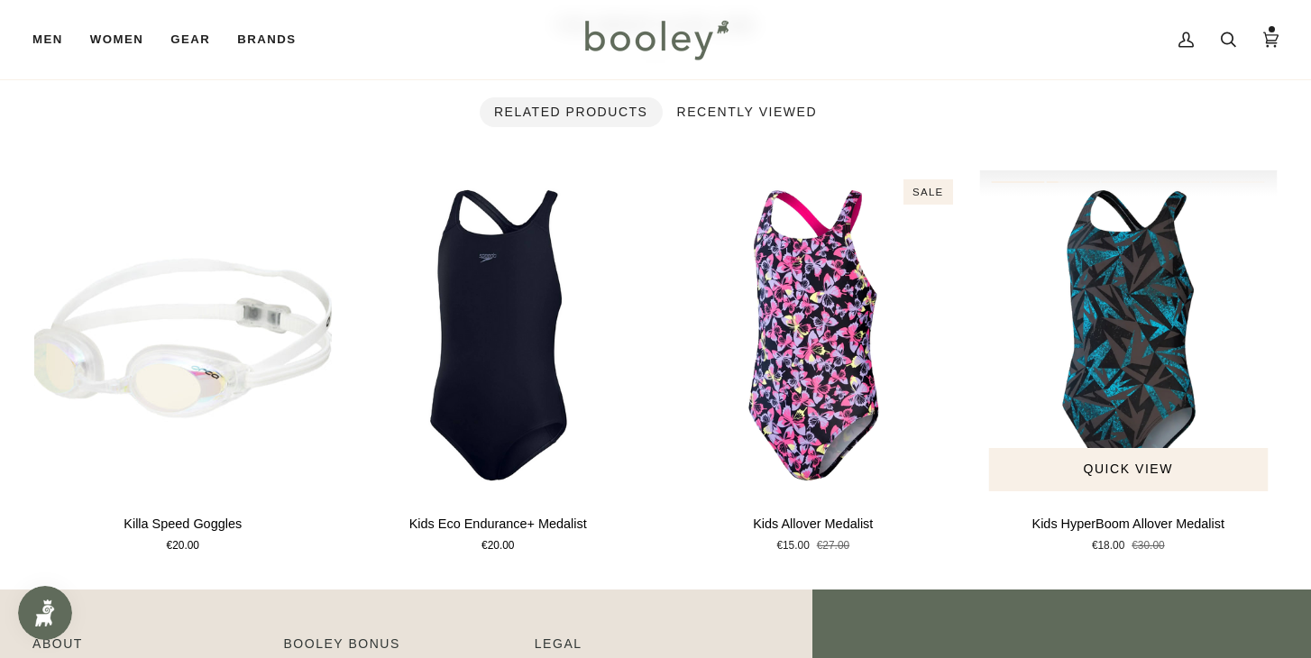
click at [1163, 333] on img "Kids HyperBoom Allover Medalist" at bounding box center [1128, 335] width 297 height 330
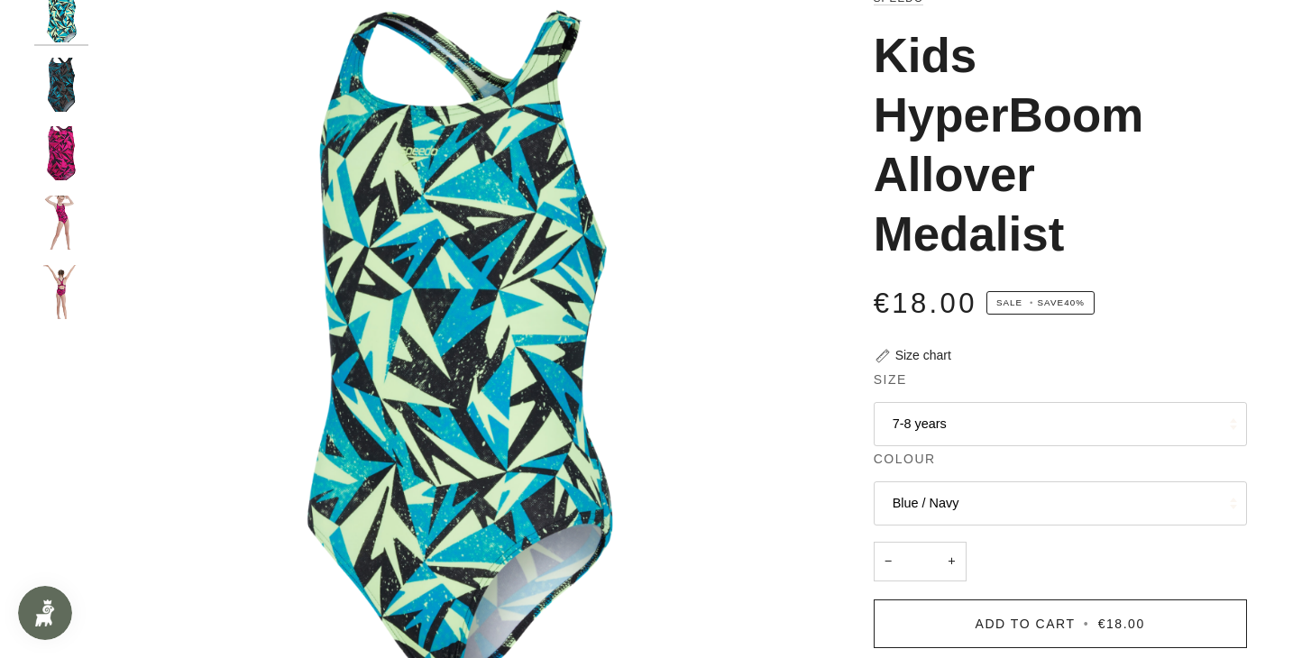
scroll to position [201, 0]
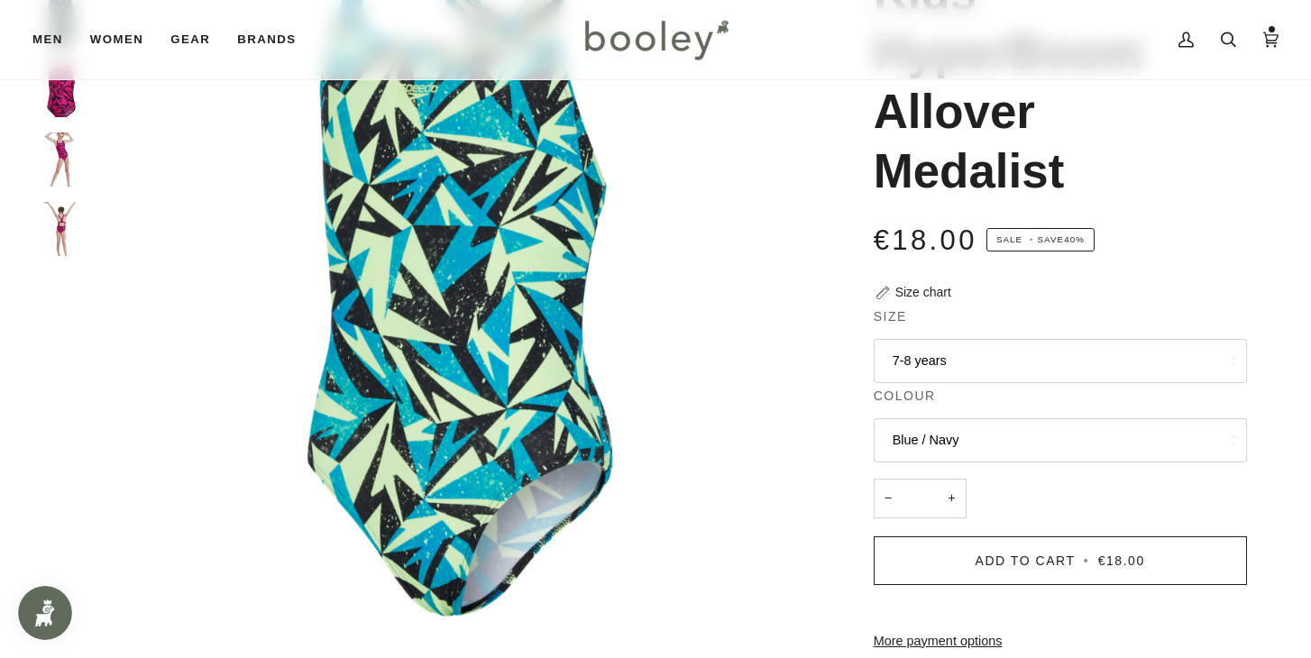
click at [1092, 370] on button "7-8 years" at bounding box center [1059, 361] width 373 height 44
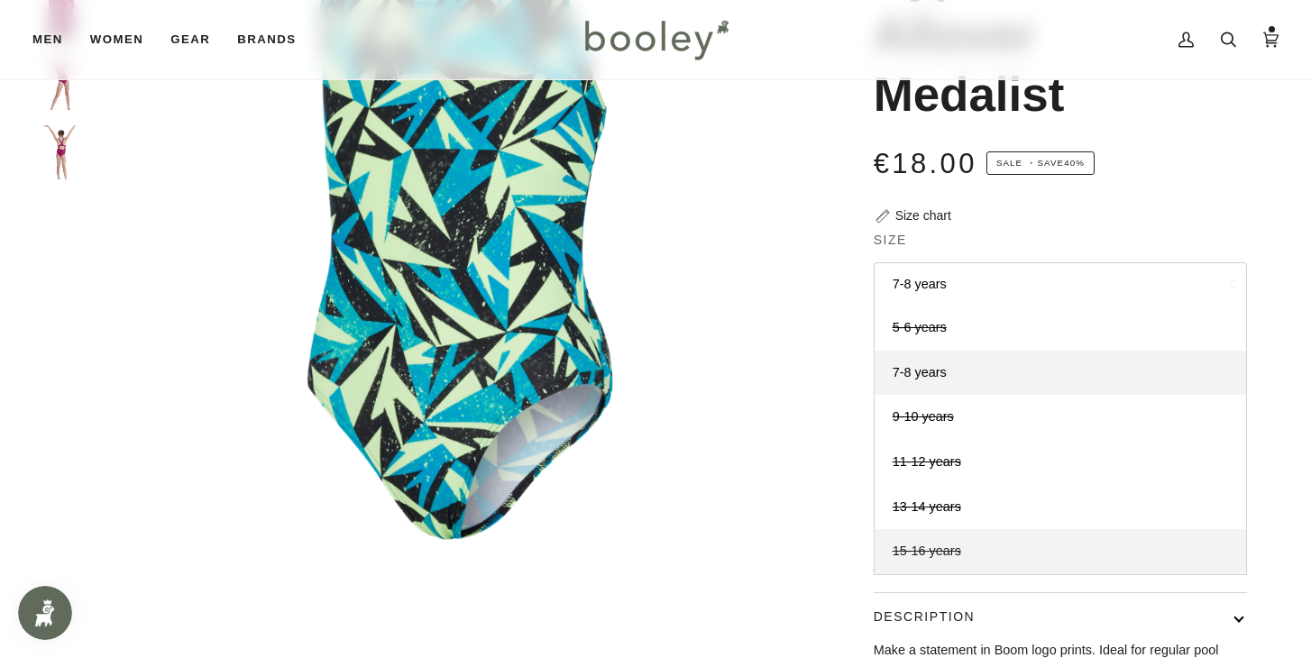
scroll to position [274, 0]
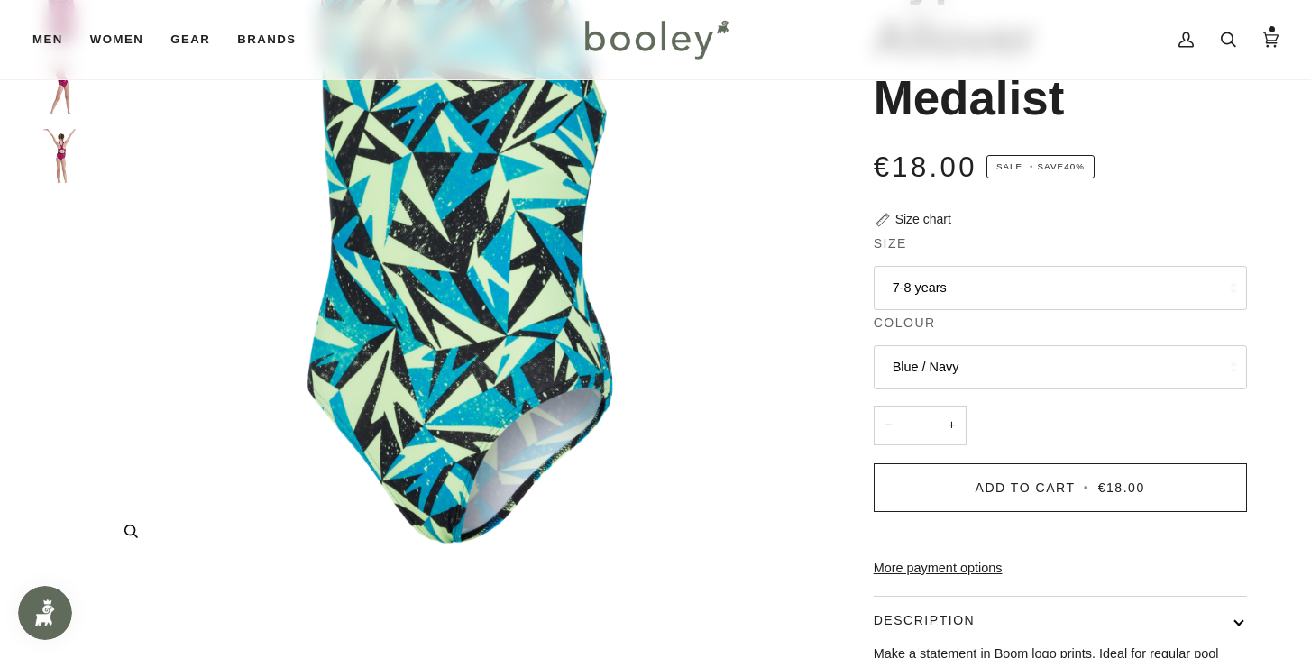
click at [738, 404] on img "Speedo Kids Hyperboom Allover Medalist Blue / Navy - Booley Galway" at bounding box center [453, 208] width 713 height 713
click at [1060, 378] on button "Blue / Navy" at bounding box center [1059, 367] width 373 height 44
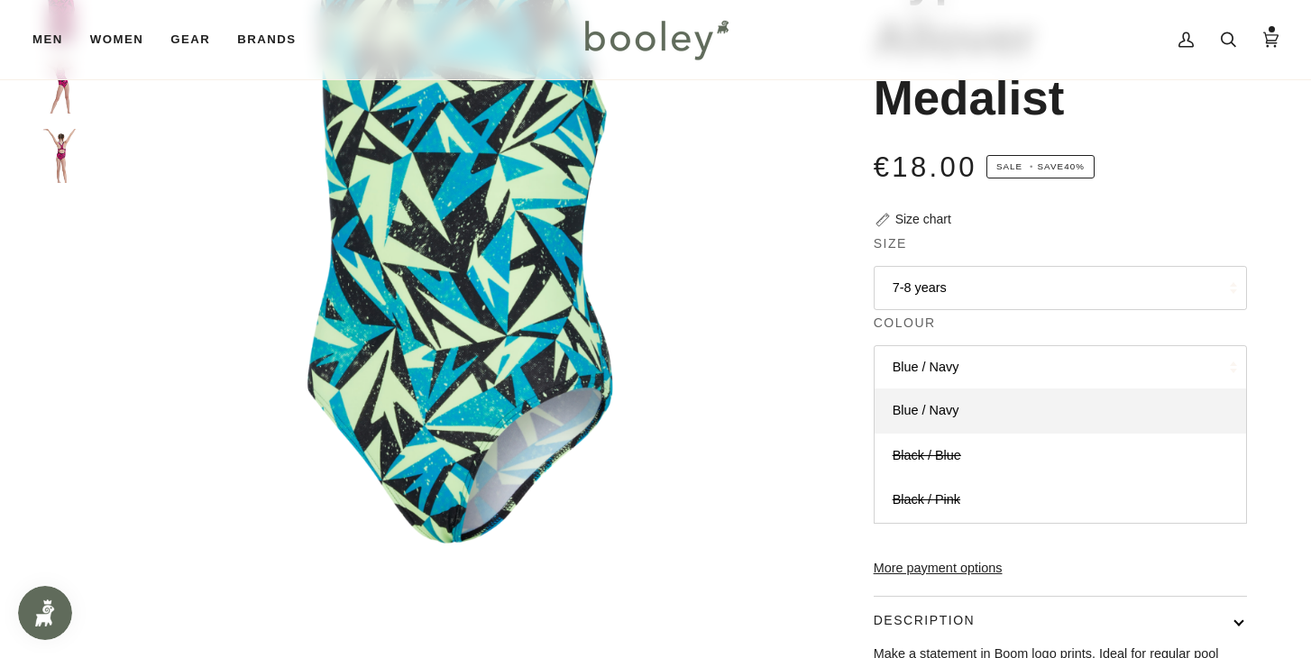
click at [1011, 285] on button "7-8 years" at bounding box center [1059, 288] width 373 height 44
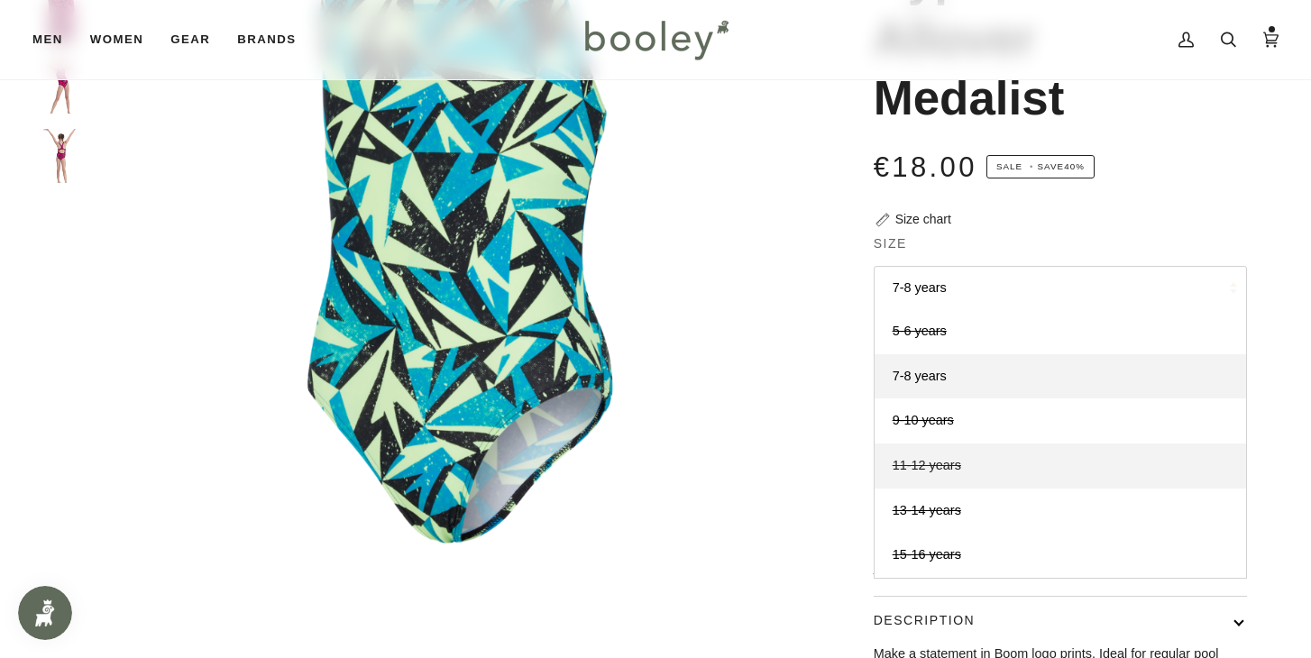
click at [981, 471] on link "11-12 years" at bounding box center [1059, 465] width 371 height 45
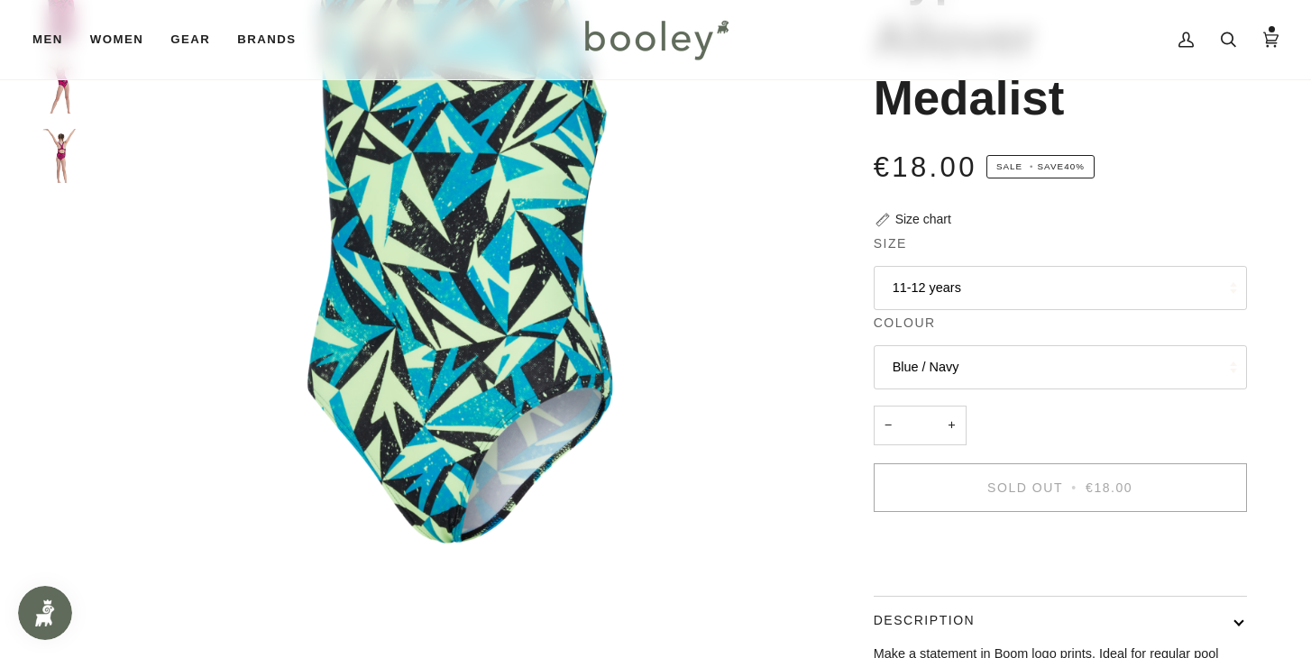
click at [1033, 355] on button "Blue / Navy" at bounding box center [1059, 367] width 373 height 44
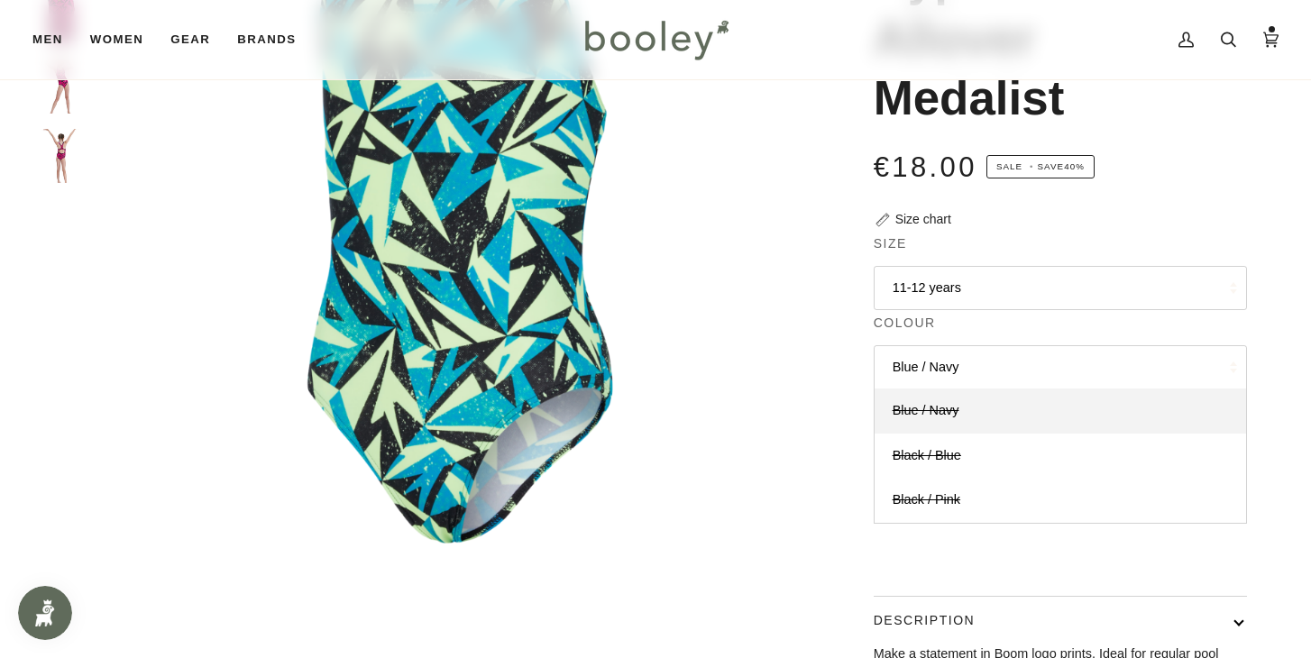
click at [1033, 355] on button "Blue / Navy" at bounding box center [1059, 367] width 373 height 44
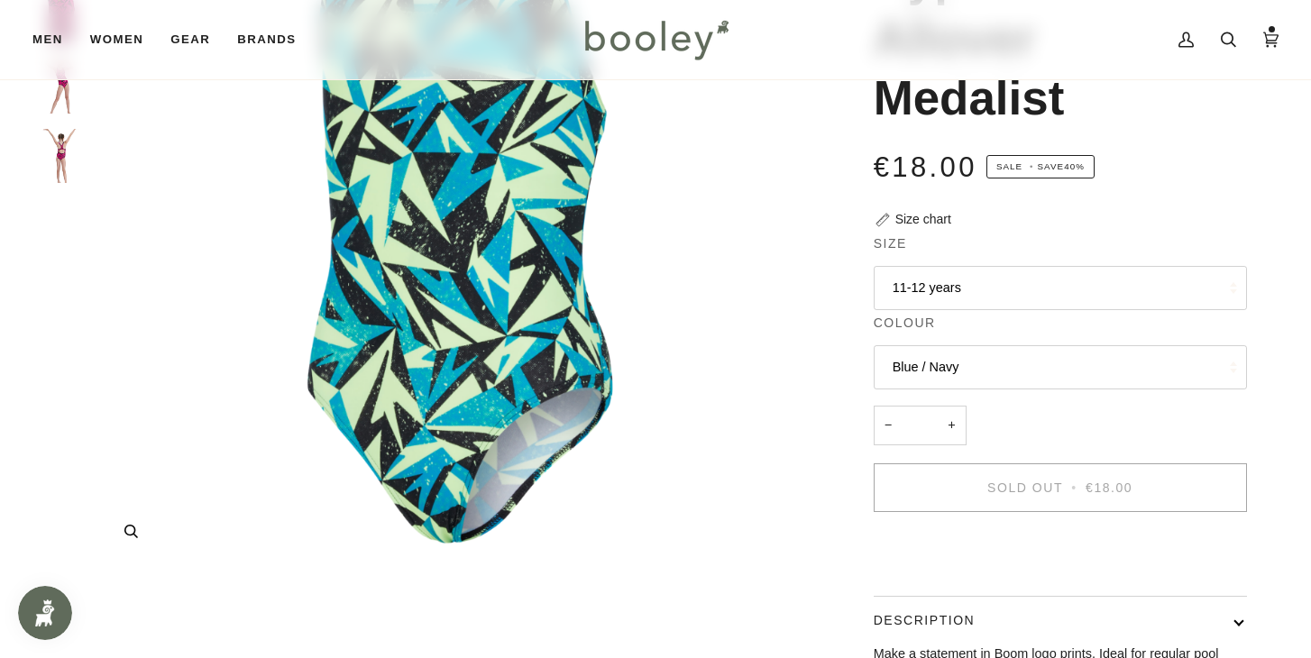
click at [759, 392] on img "Speedo Kids Hyperboom Allover Medalist Blue / Navy - Booley Galway" at bounding box center [453, 208] width 713 height 713
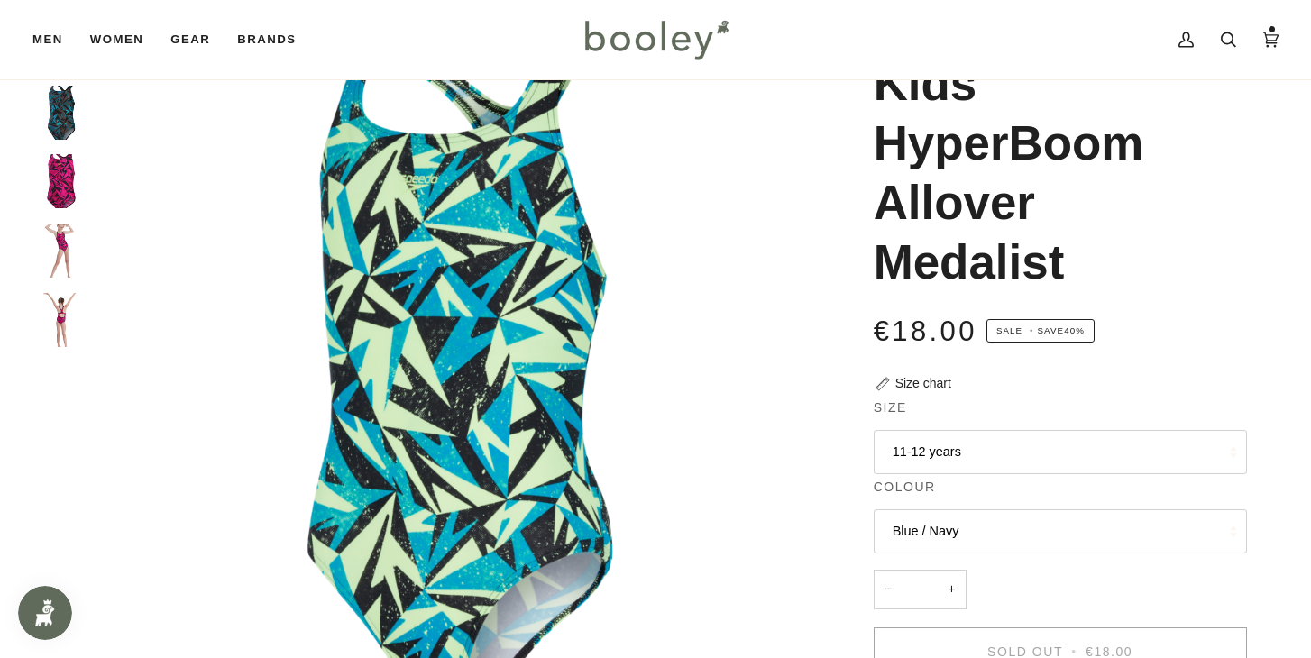
scroll to position [97, 0]
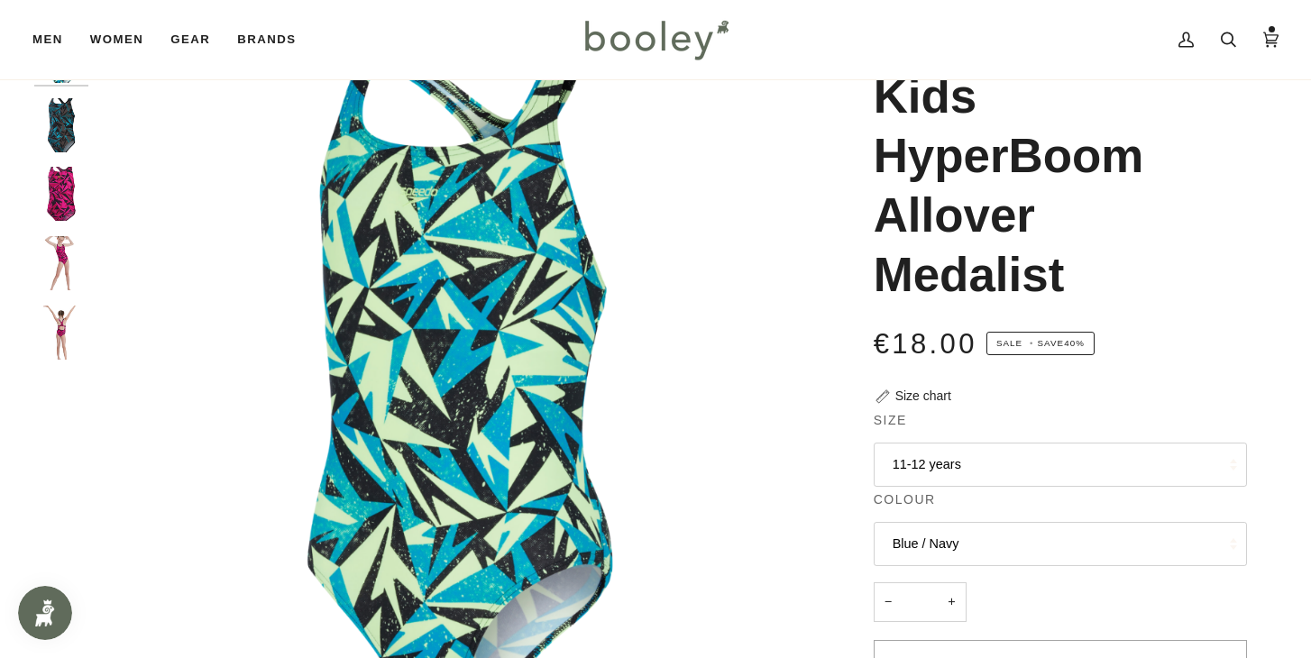
click at [66, 133] on img "Speedo Kids Hyper Boom Allover Medalist Black / Blue - Booley Galway" at bounding box center [61, 125] width 54 height 54
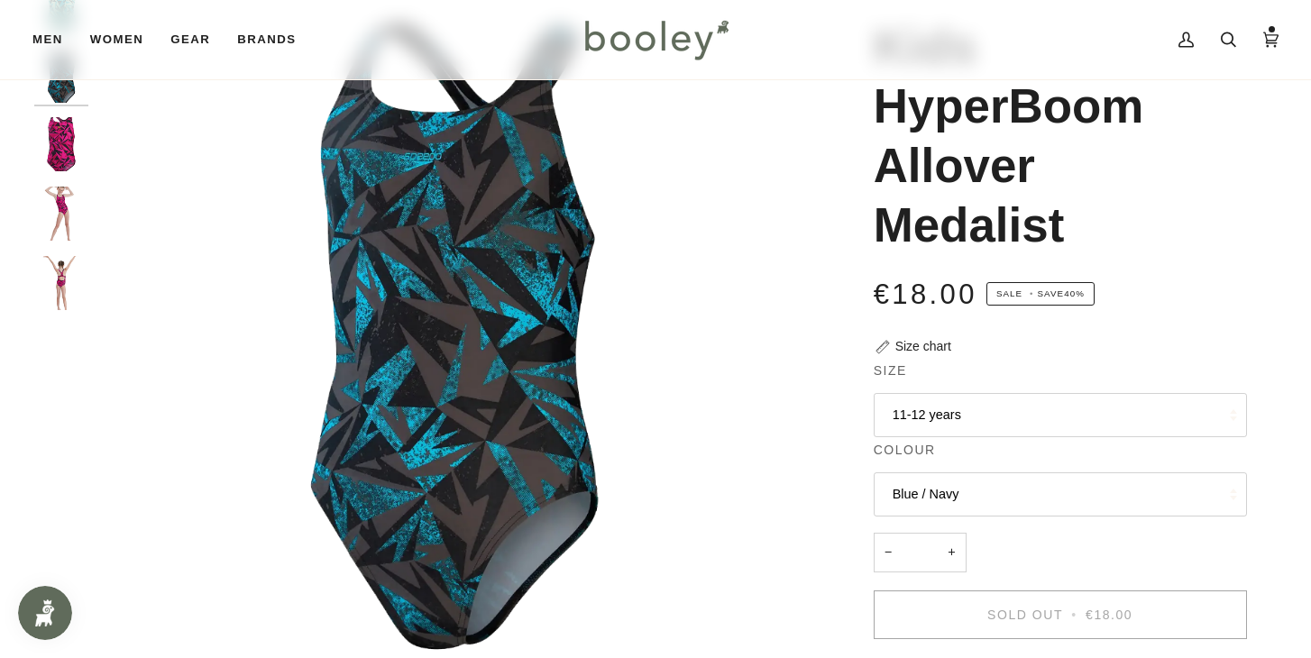
scroll to position [201, 0]
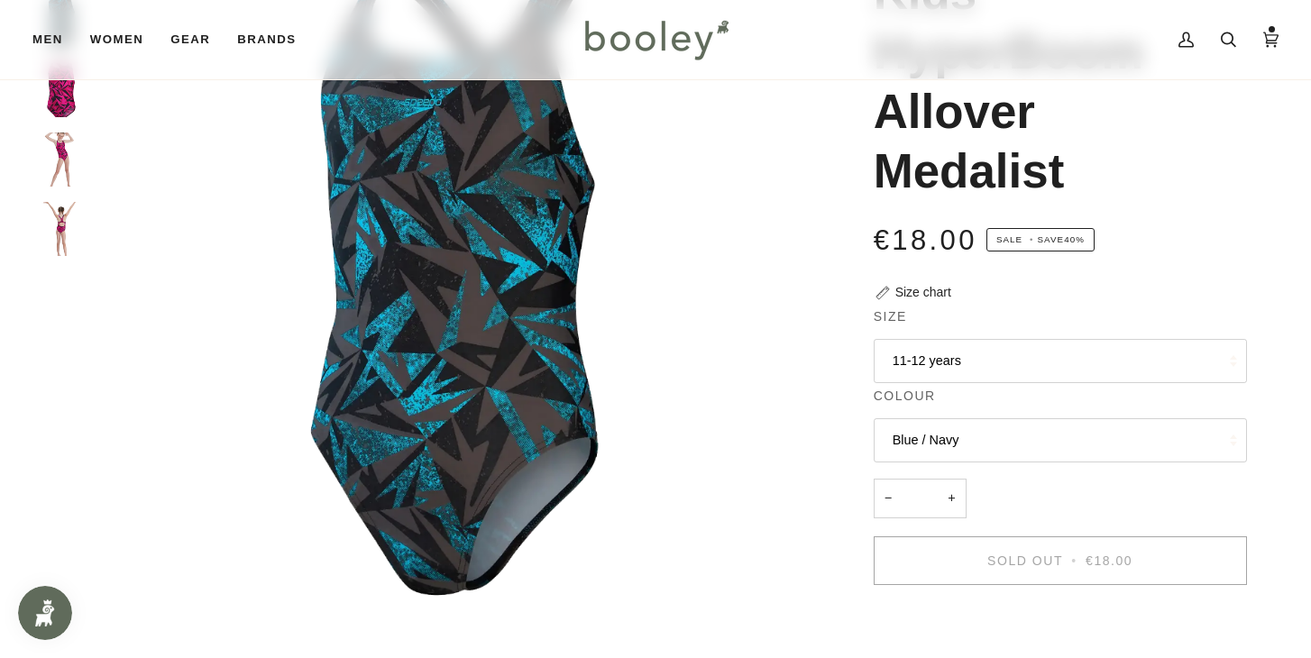
click at [951, 351] on button "11-12 years" at bounding box center [1059, 361] width 373 height 44
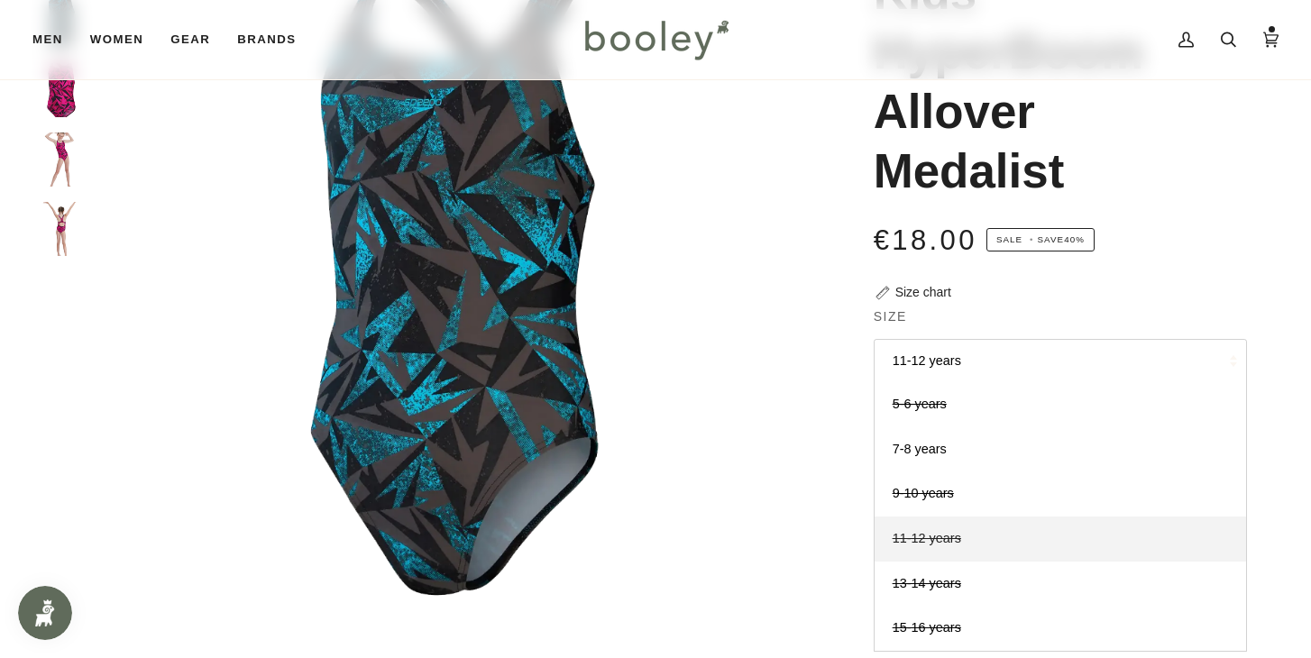
click at [910, 539] on span "11-12 years" at bounding box center [926, 538] width 69 height 14
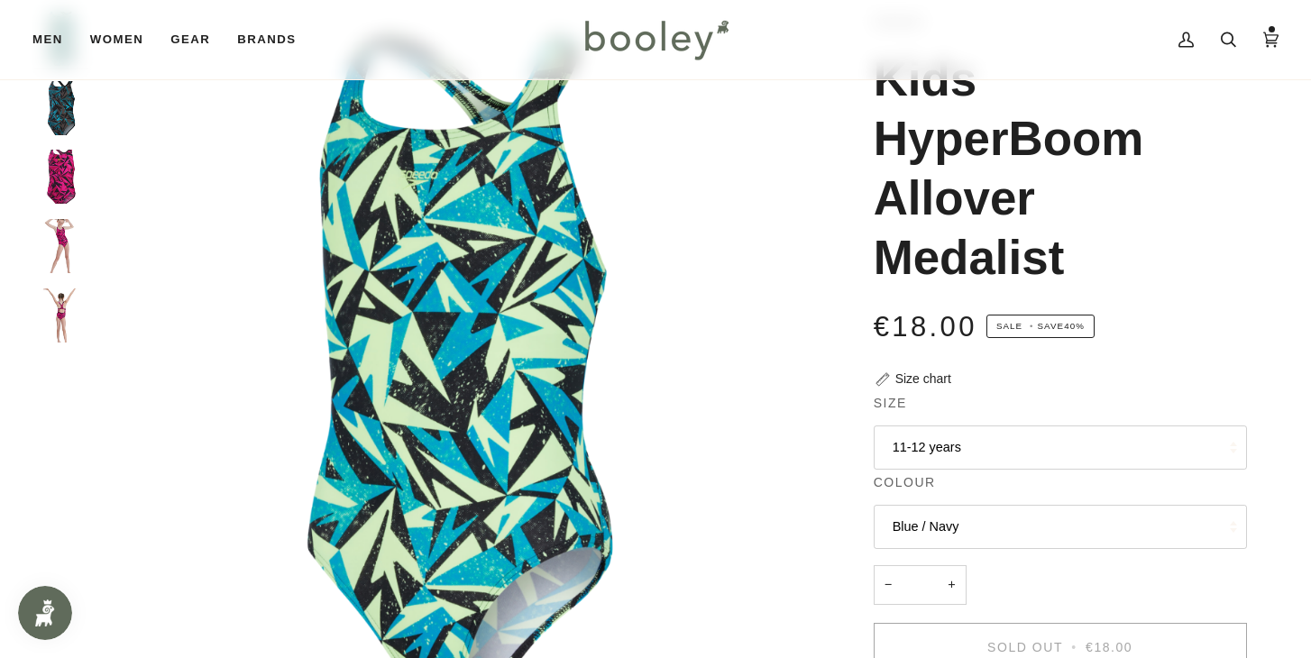
scroll to position [104, 0]
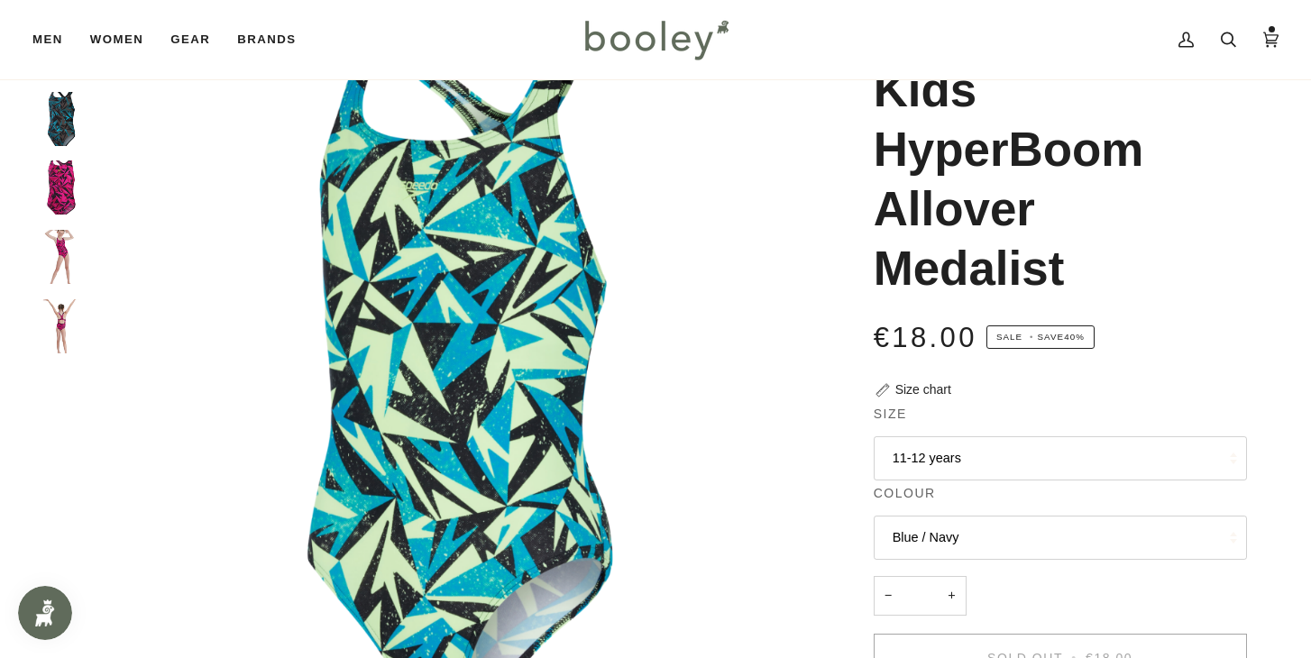
click at [74, 115] on img "Speedo Kids Hyper Boom Allover Medalist Black / Blue - Booley Galway" at bounding box center [61, 119] width 54 height 54
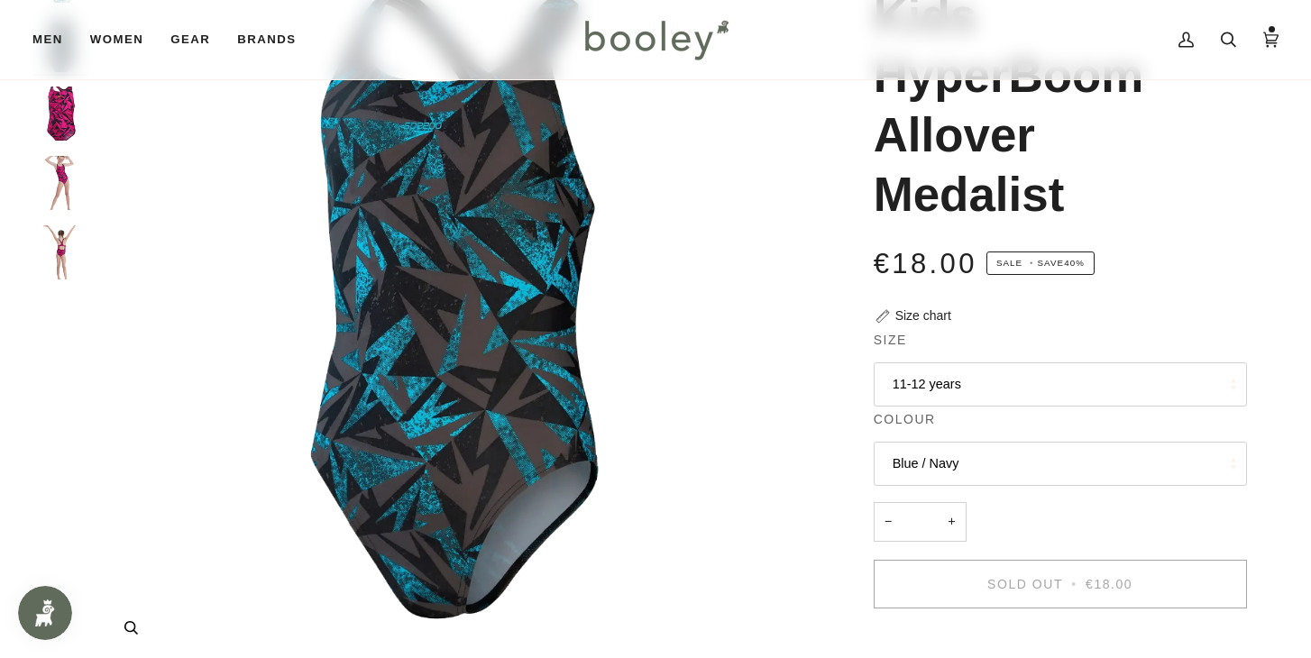
scroll to position [176, 0]
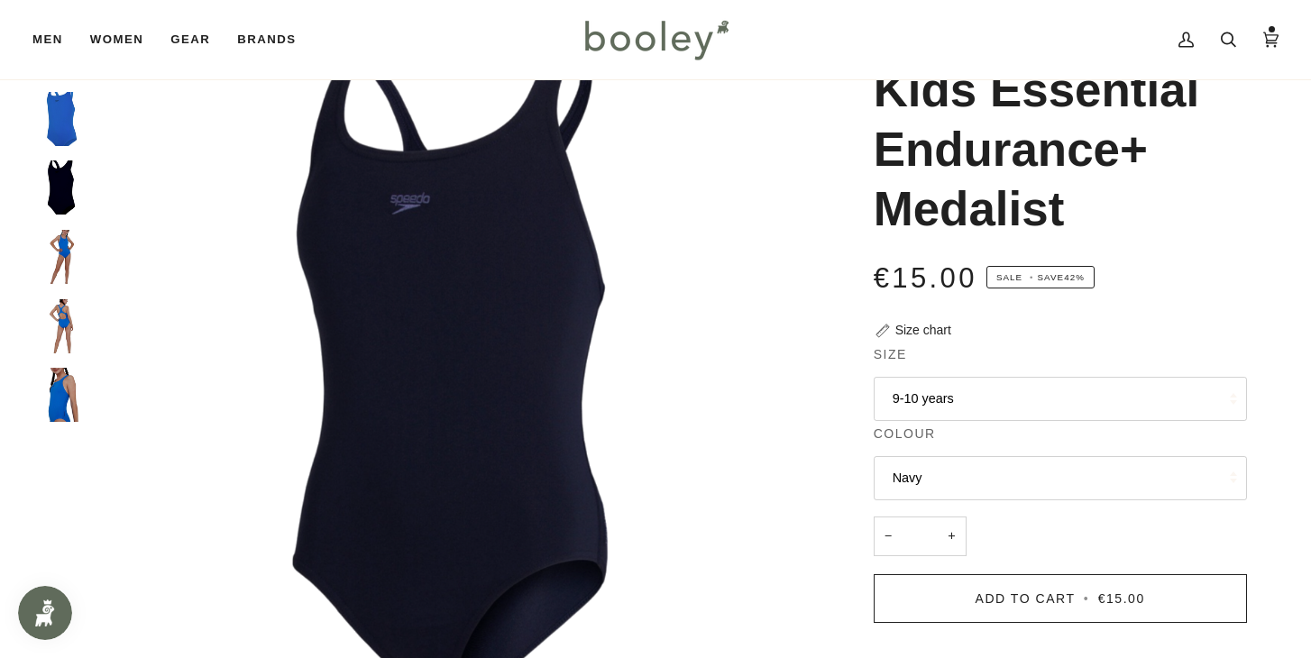
scroll to position [103, 0]
click at [918, 332] on div "Size chart" at bounding box center [923, 331] width 56 height 19
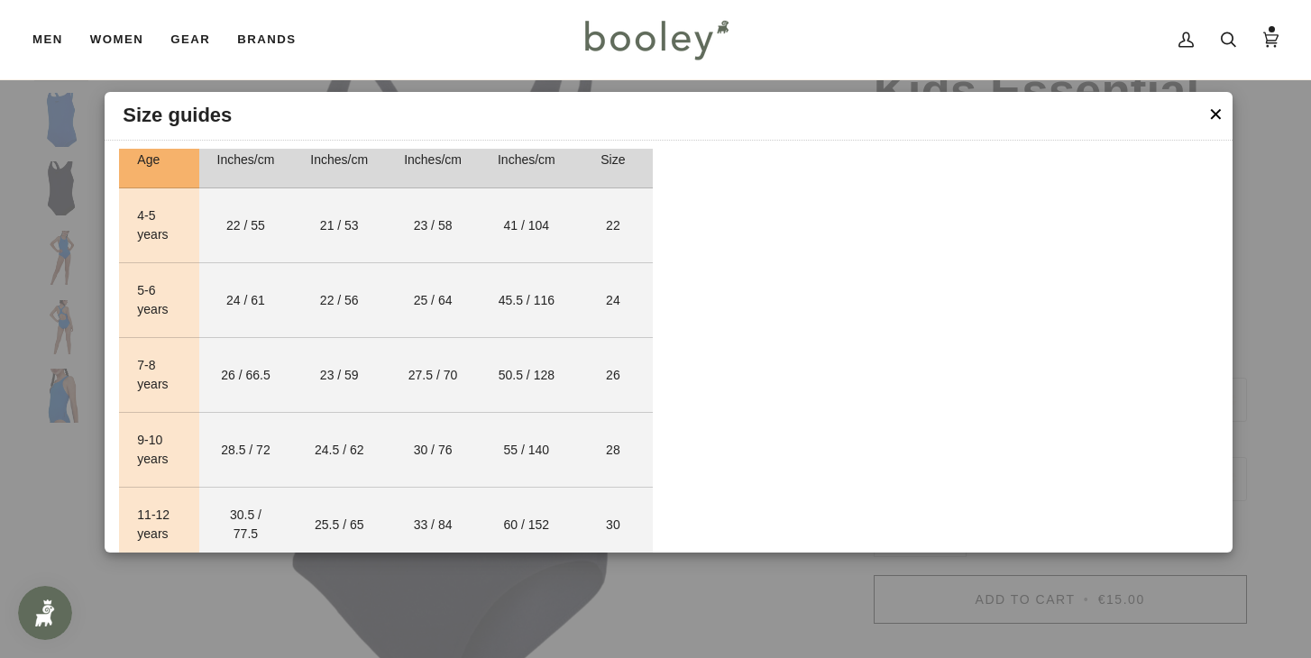
scroll to position [2499, 0]
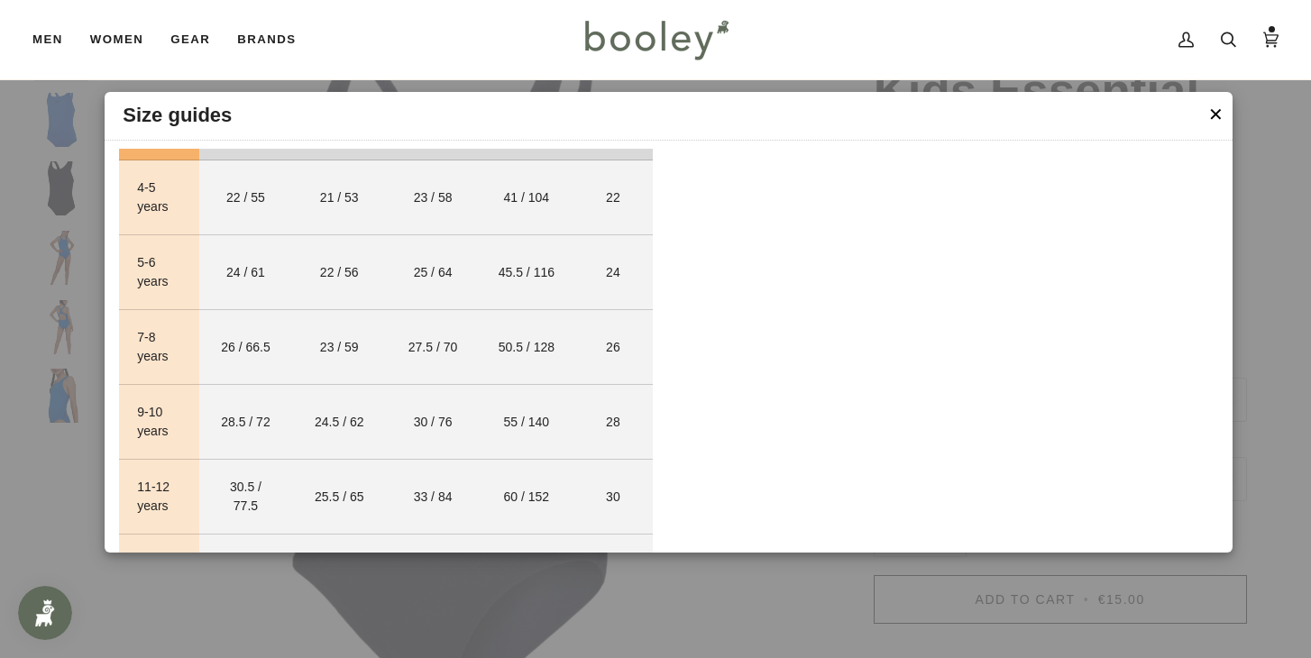
click at [1208, 116] on header "Size guides" at bounding box center [668, 116] width 1127 height 49
click at [1215, 115] on button "✕" at bounding box center [1215, 114] width 15 height 27
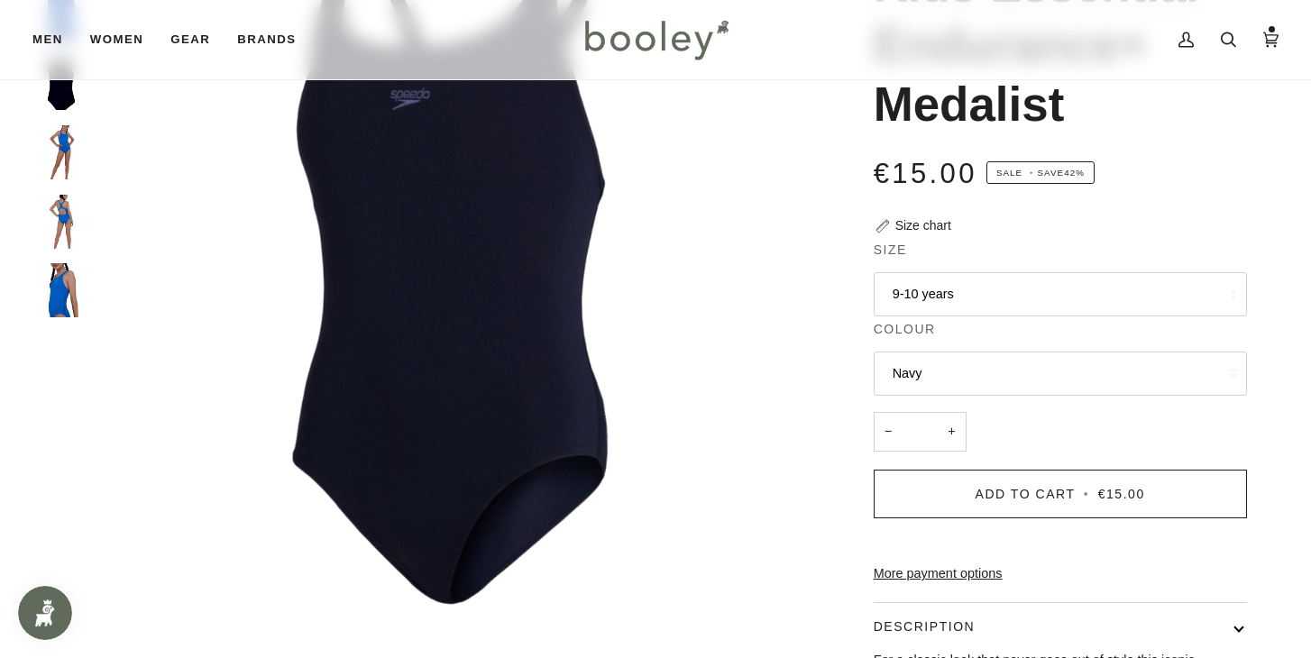
scroll to position [239, 0]
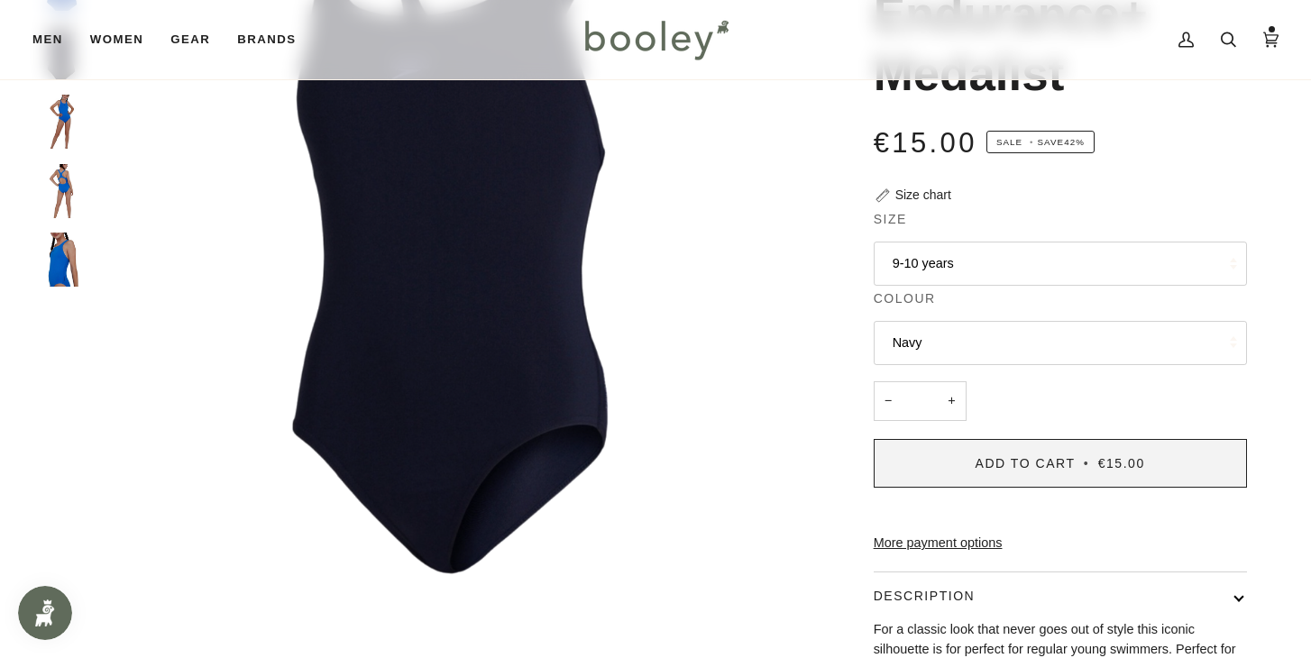
click at [1018, 475] on button "Add to Cart • €15.00" at bounding box center [1059, 463] width 373 height 49
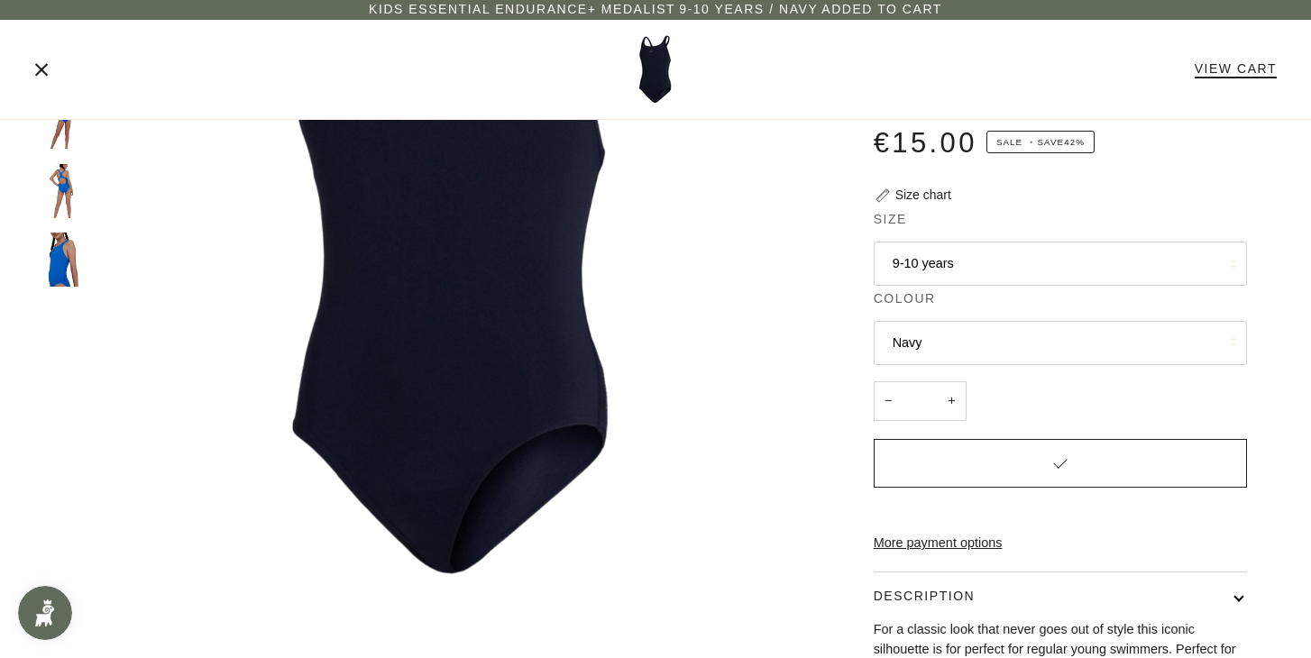
click at [1242, 71] on link "View Cart" at bounding box center [1235, 68] width 82 height 14
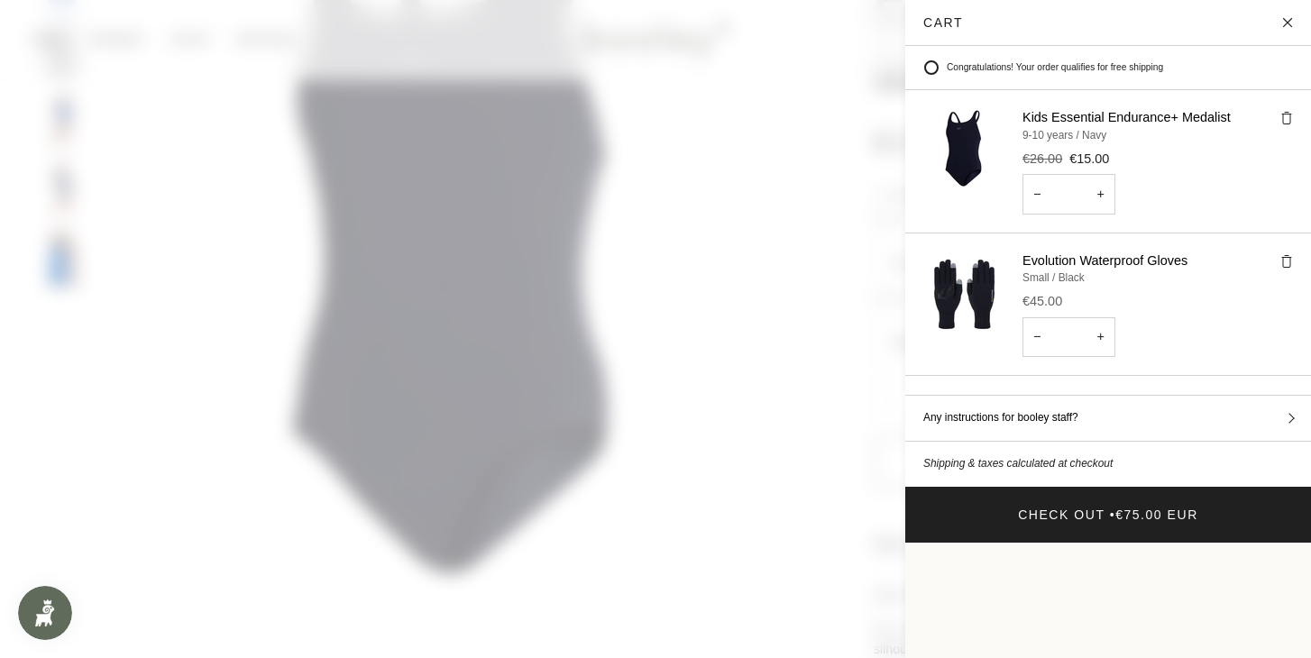
click at [1039, 189] on button "−" at bounding box center [1036, 194] width 29 height 41
type input "*"
click at [783, 281] on span at bounding box center [655, 329] width 1311 height 658
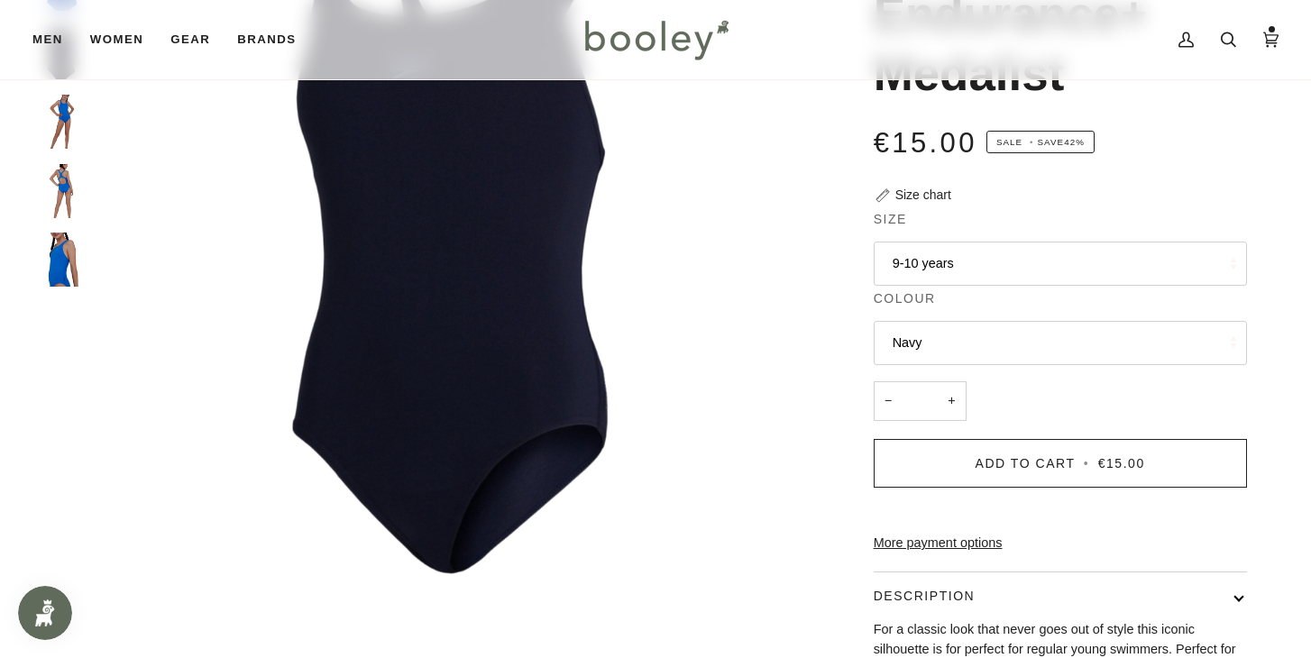
click at [1027, 265] on button "9-10 years" at bounding box center [1059, 264] width 373 height 44
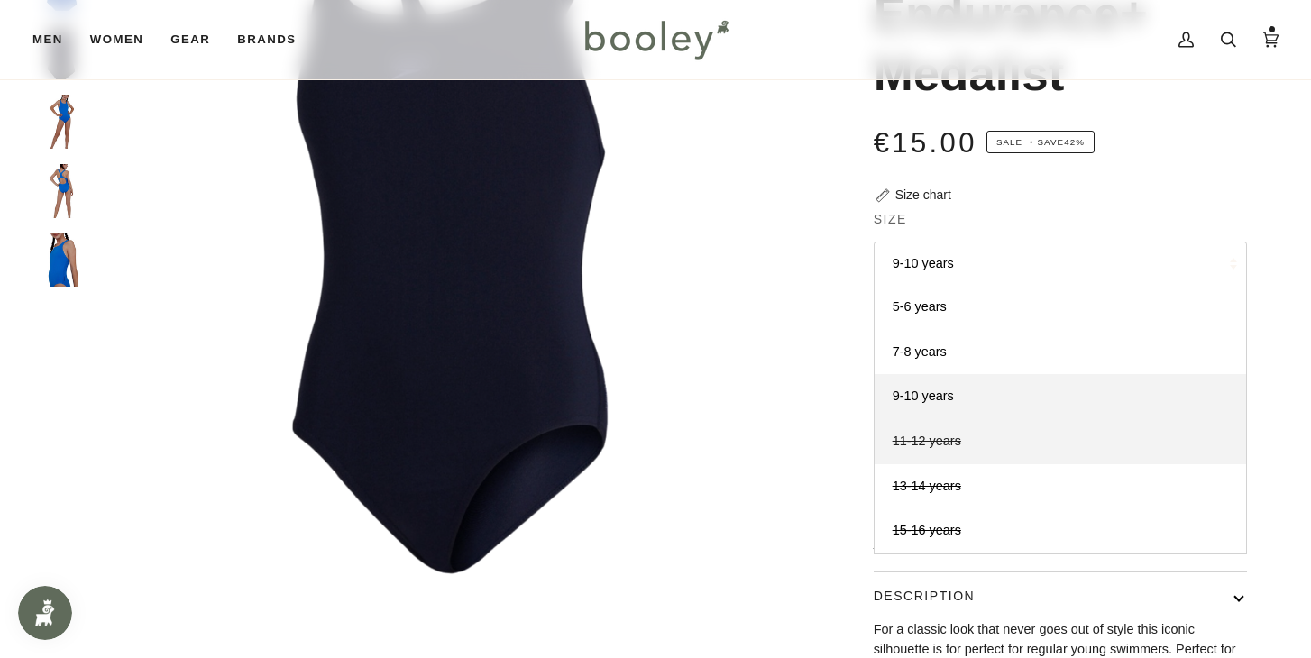
click at [955, 440] on span "11-12 years" at bounding box center [926, 441] width 69 height 14
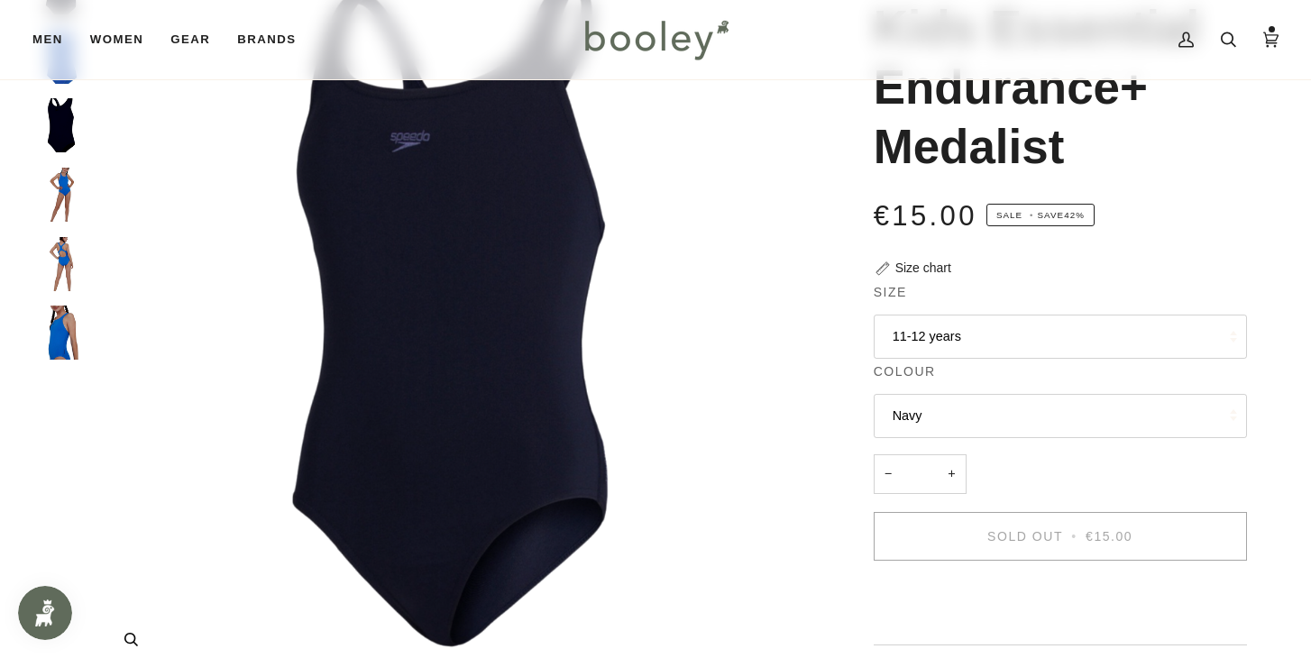
scroll to position [133, 0]
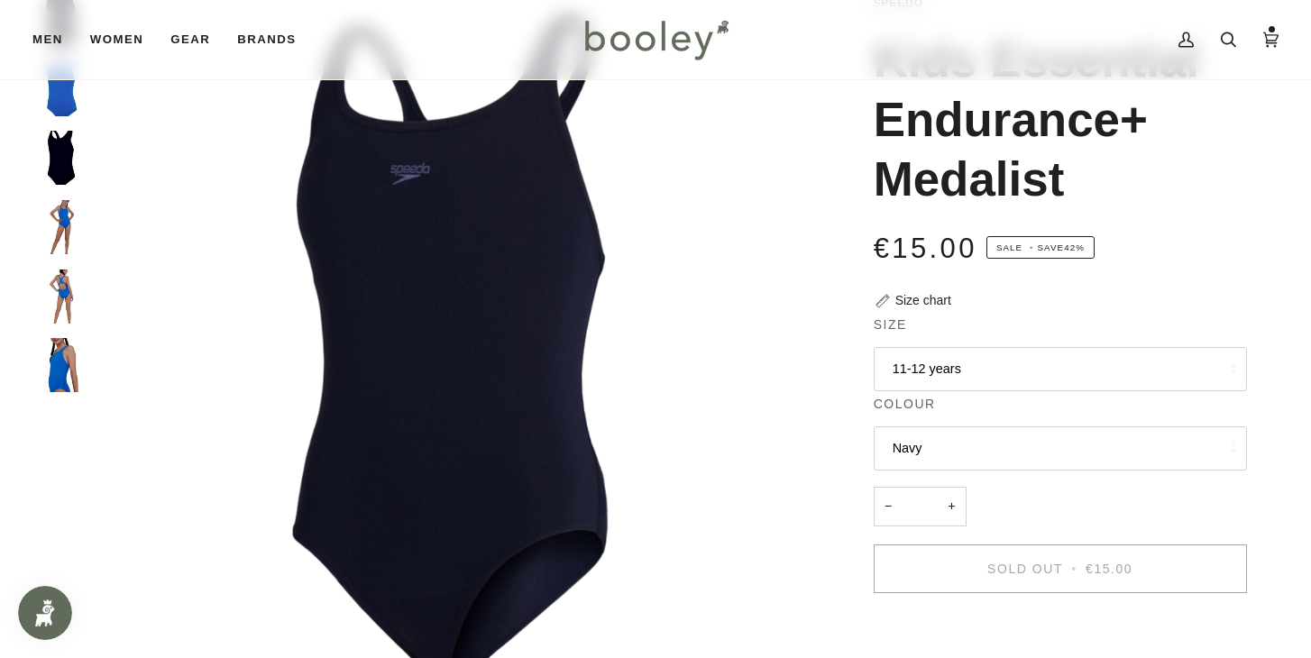
click at [75, 99] on img "Speedo Kids Essential Endurance+ Medalist Blue - Booley Galway" at bounding box center [61, 89] width 54 height 54
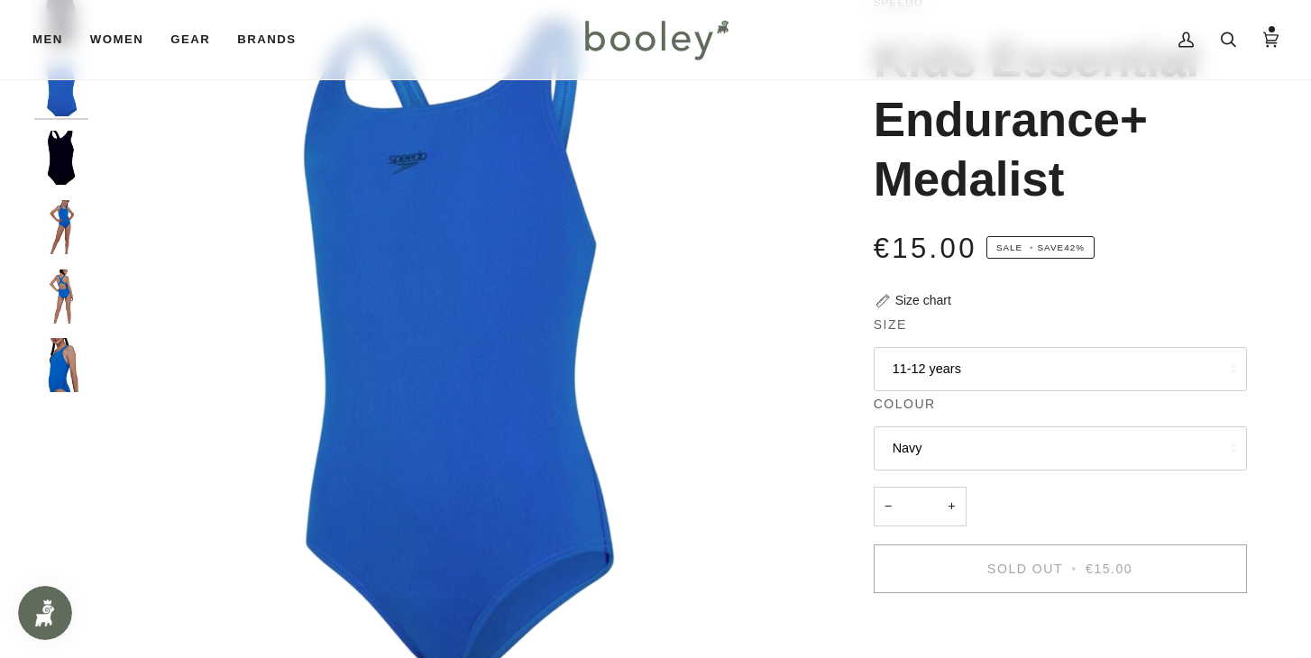
click at [919, 450] on button "Navy" at bounding box center [1059, 448] width 373 height 44
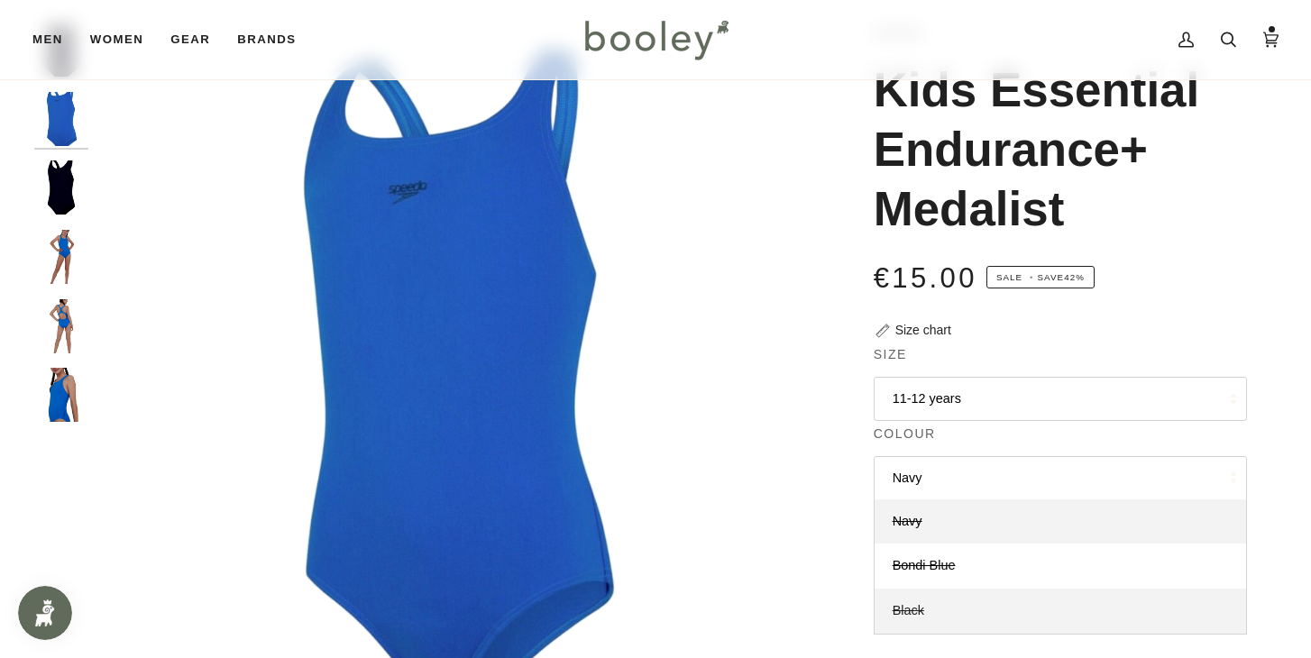
scroll to position [93, 0]
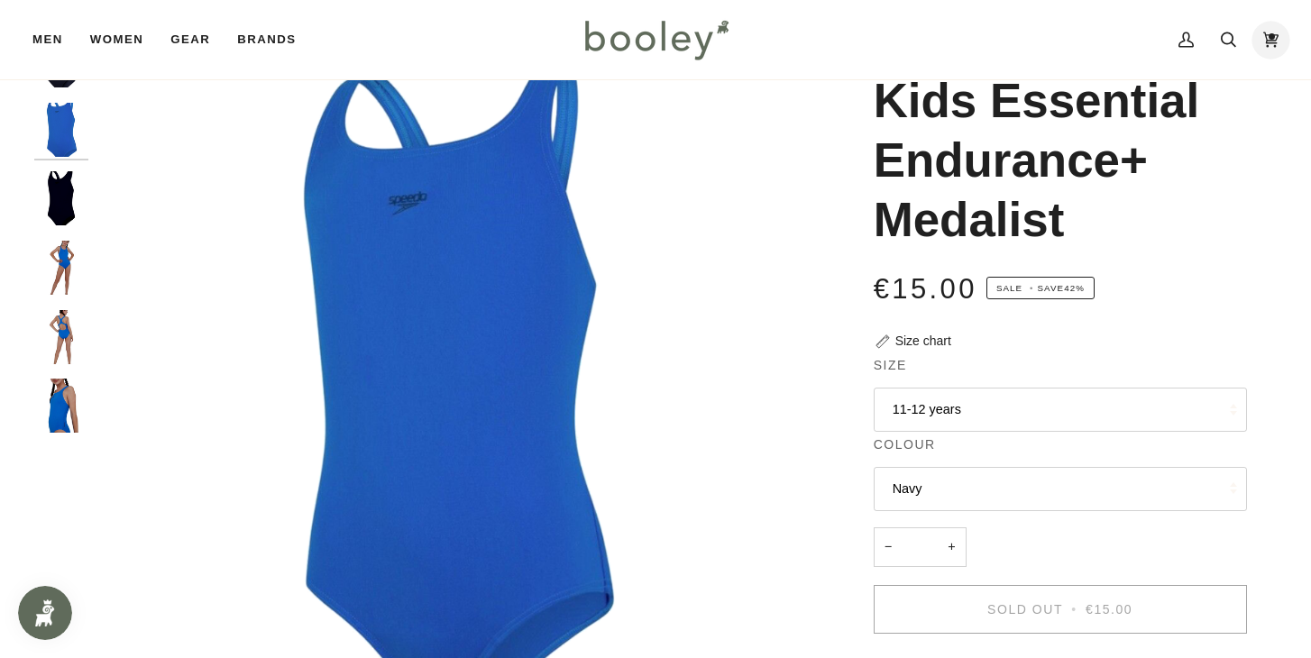
click at [1273, 45] on icon at bounding box center [1270, 39] width 15 height 27
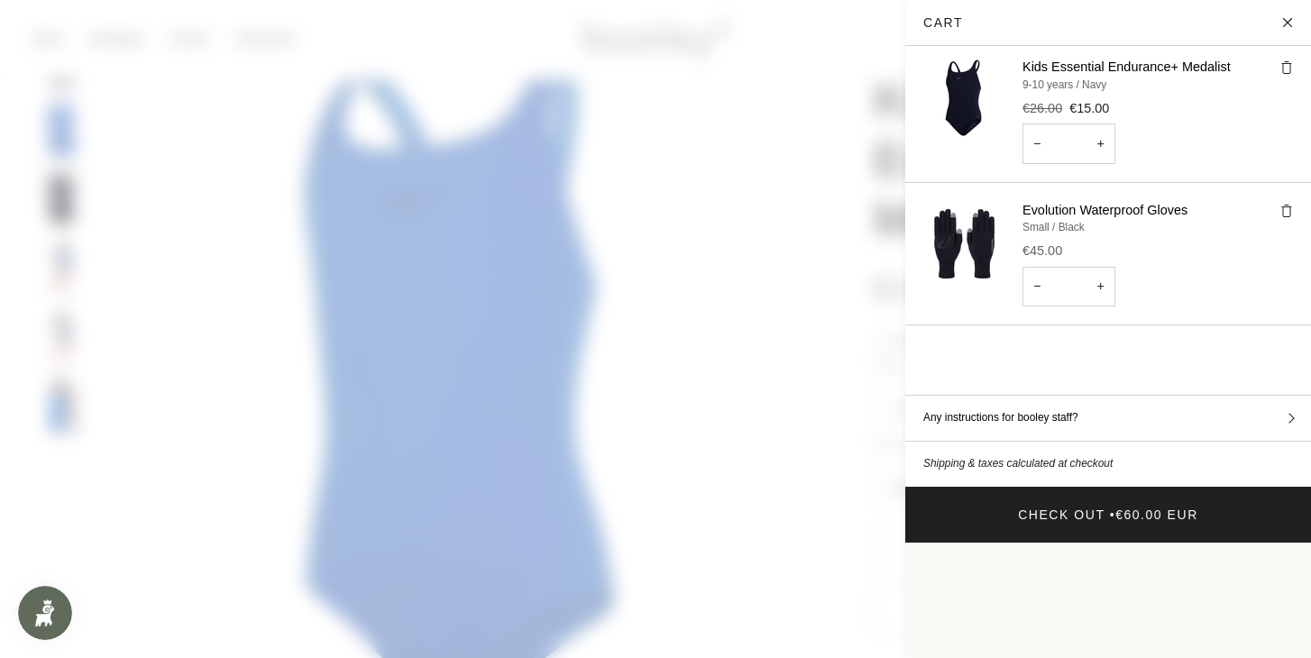
scroll to position [0, 0]
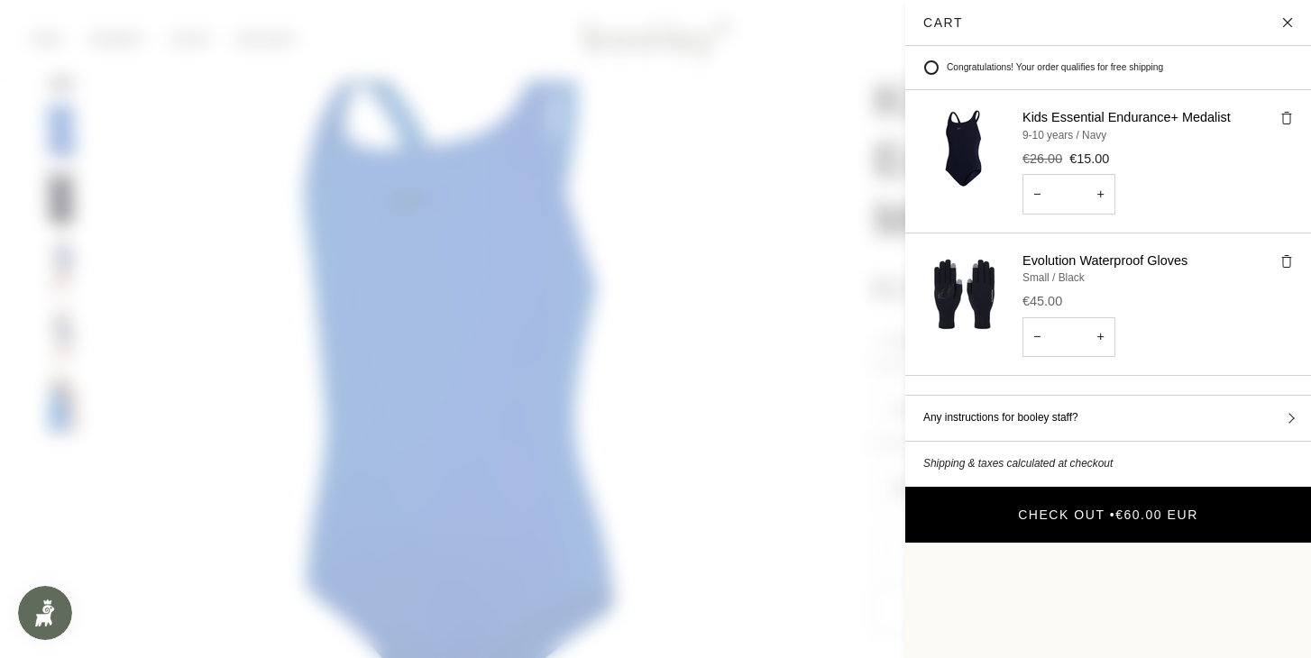
click at [1100, 487] on button "Check Out • €60.00 EUR" at bounding box center [1108, 515] width 406 height 56
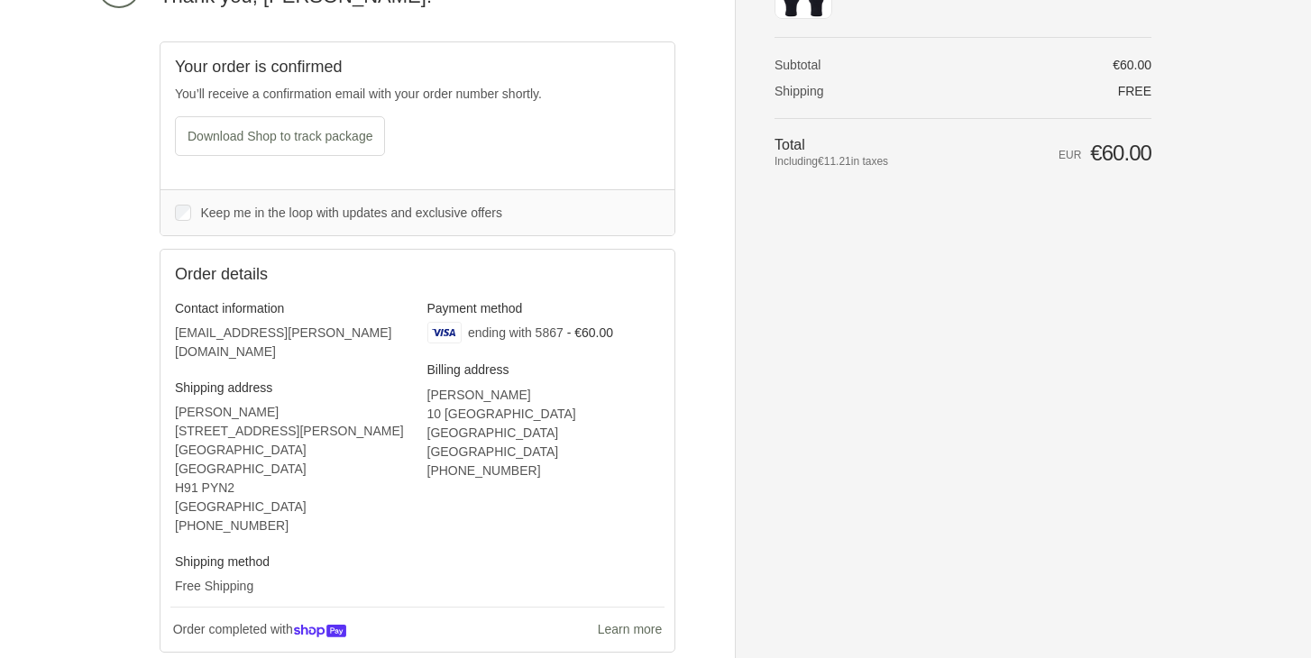
scroll to position [165, 0]
